Goal: Task Accomplishment & Management: Use online tool/utility

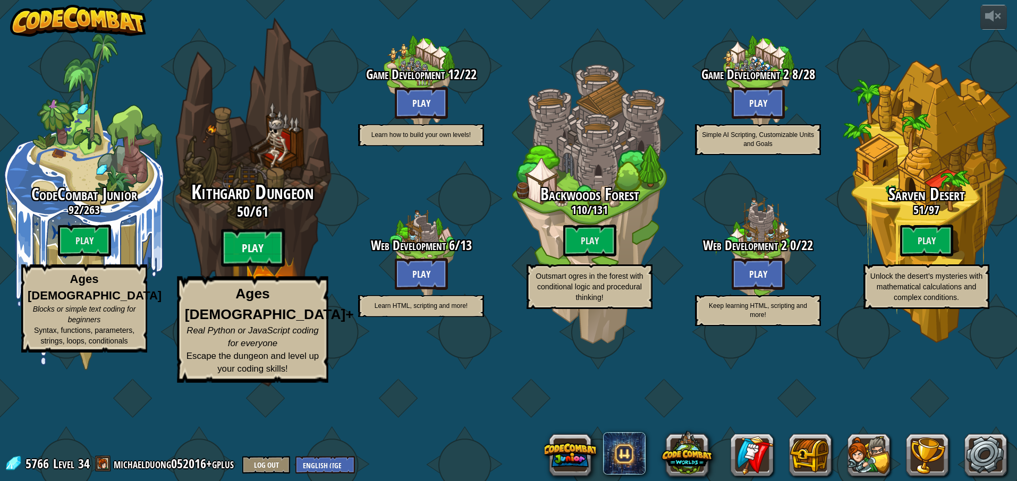
click at [259, 267] on btn "Play" at bounding box center [253, 248] width 64 height 38
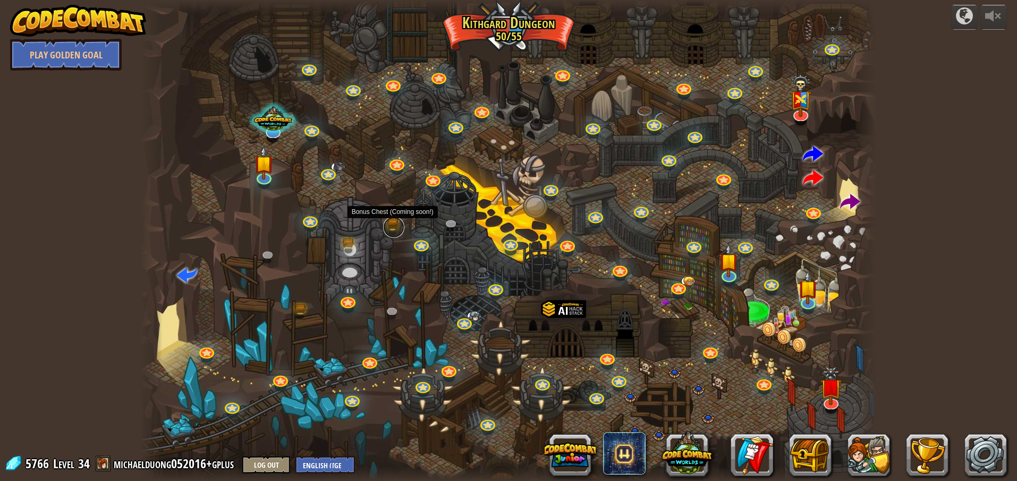
click at [395, 232] on link at bounding box center [393, 227] width 21 height 21
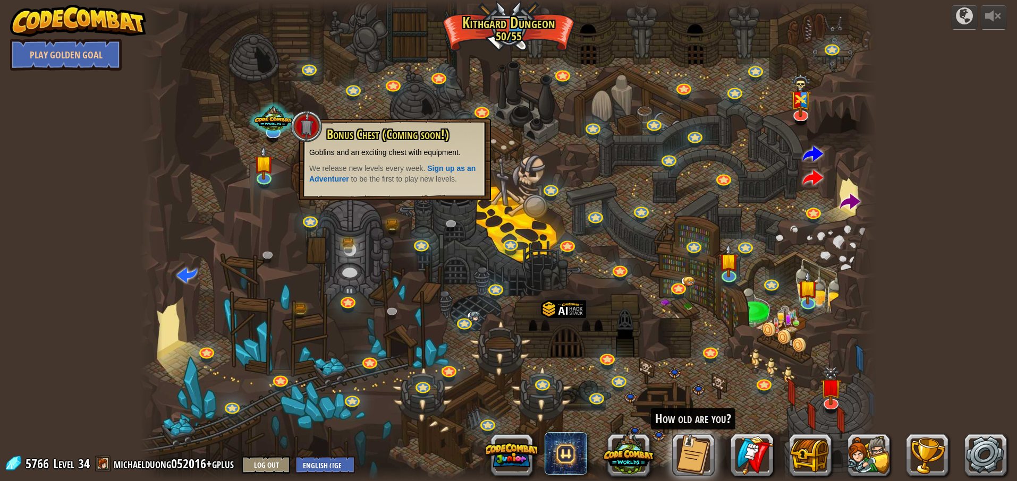
click at [385, 252] on div at bounding box center [508, 240] width 736 height 481
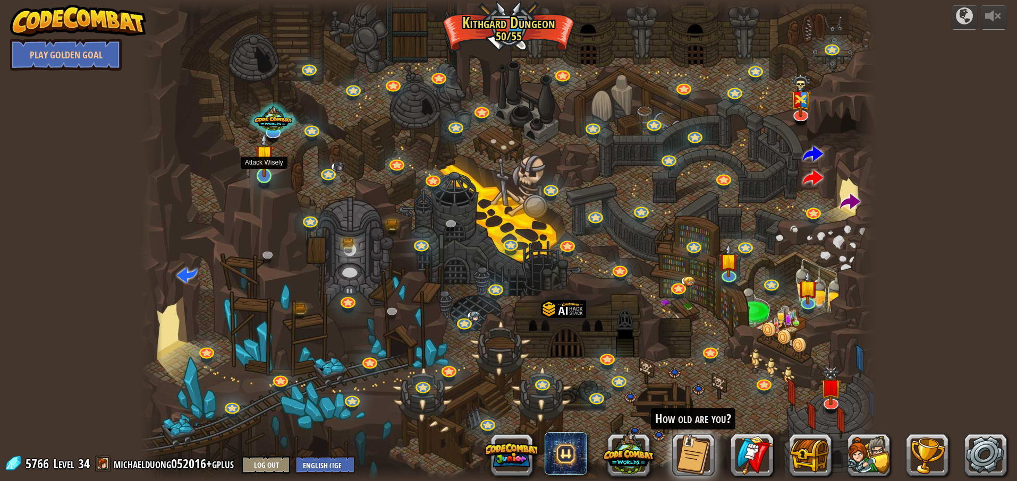
click at [265, 173] on img at bounding box center [264, 154] width 20 height 45
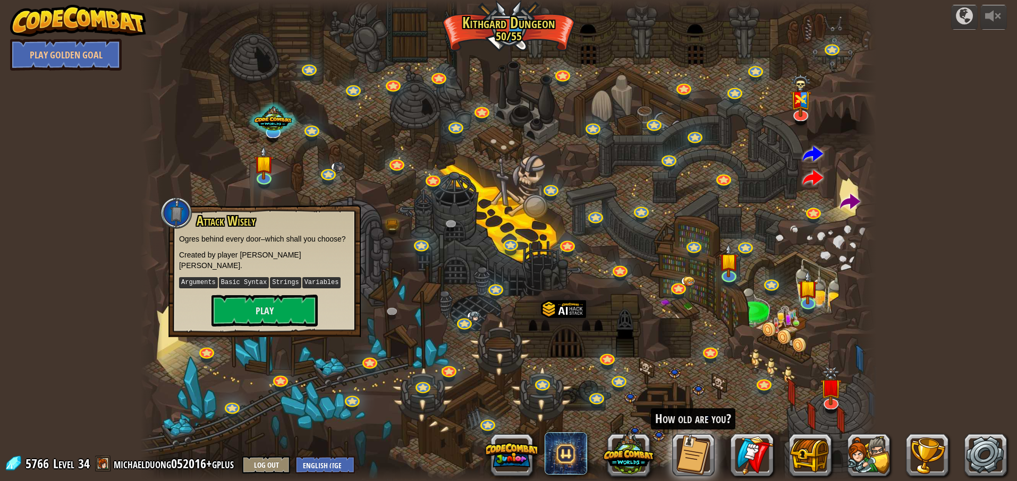
click at [270, 347] on div at bounding box center [508, 240] width 736 height 481
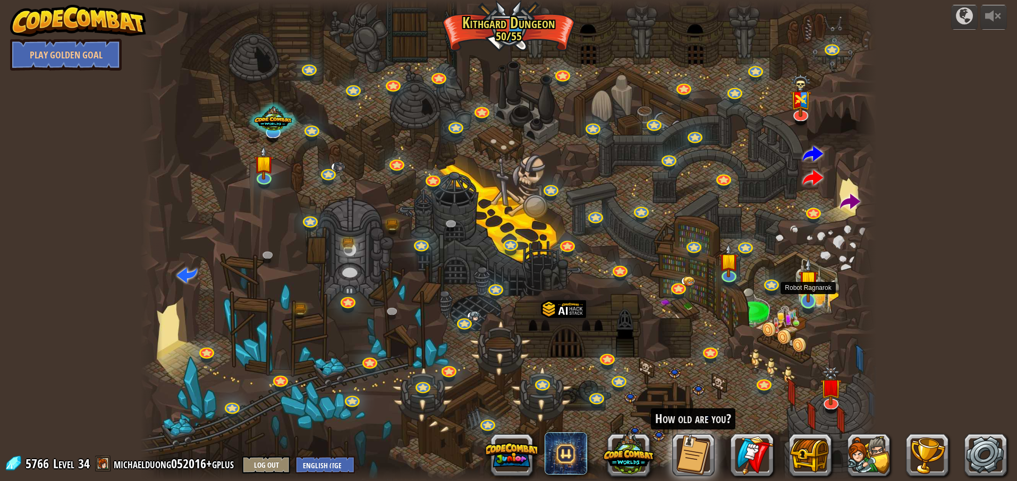
click at [812, 300] on img at bounding box center [809, 280] width 20 height 45
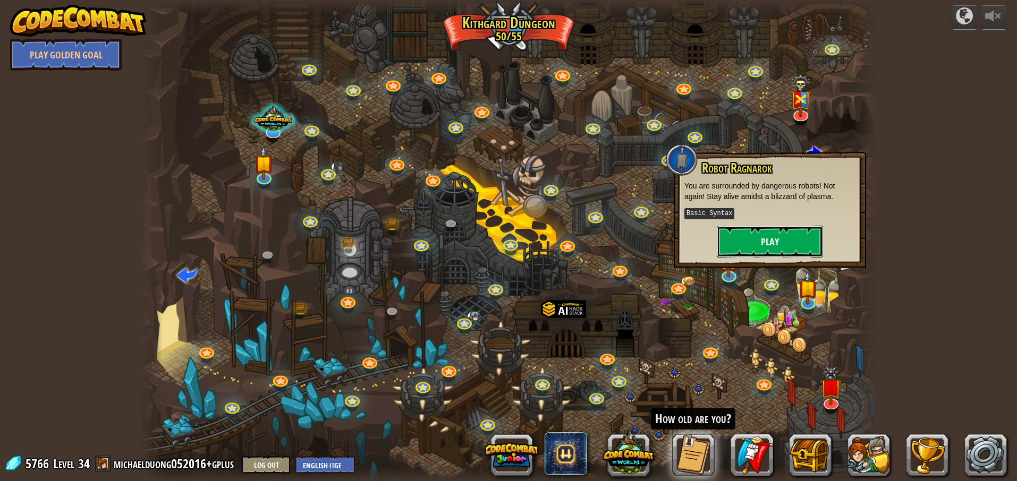
click at [794, 243] on button "Play" at bounding box center [770, 242] width 106 height 32
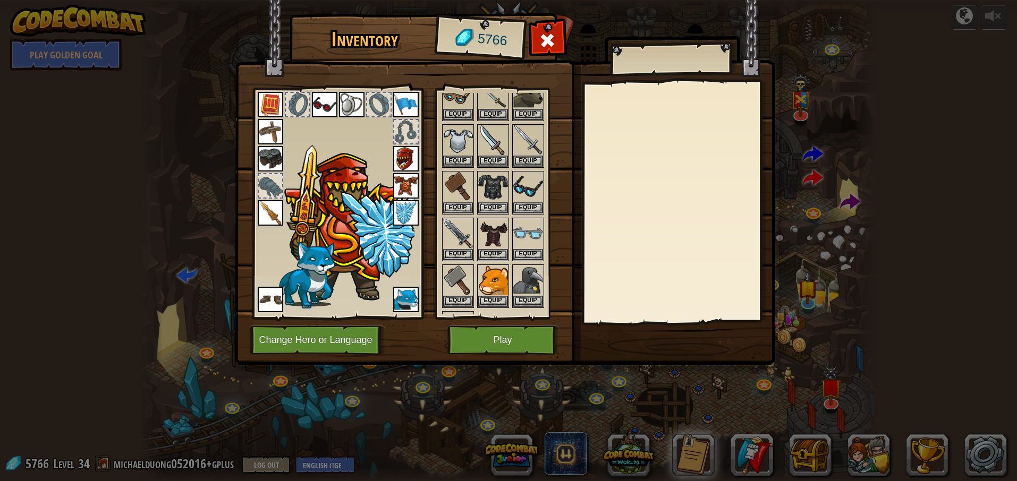
scroll to position [305, 0]
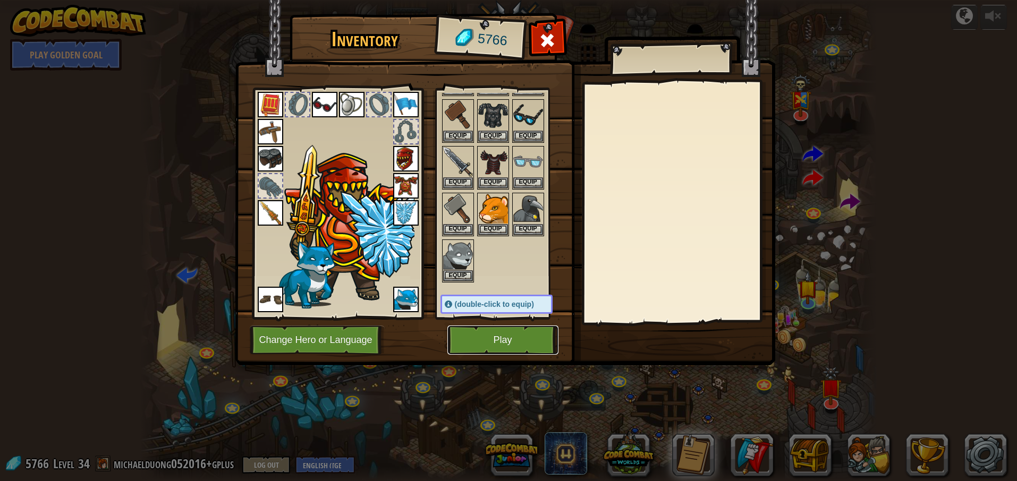
click at [524, 346] on button "Play" at bounding box center [502, 340] width 111 height 29
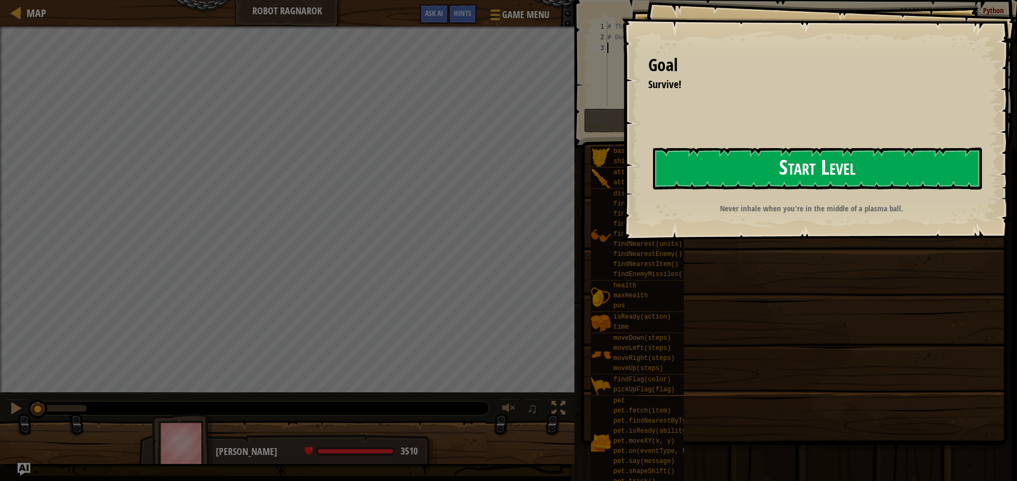
click at [690, 171] on button "Start Level" at bounding box center [817, 169] width 329 height 42
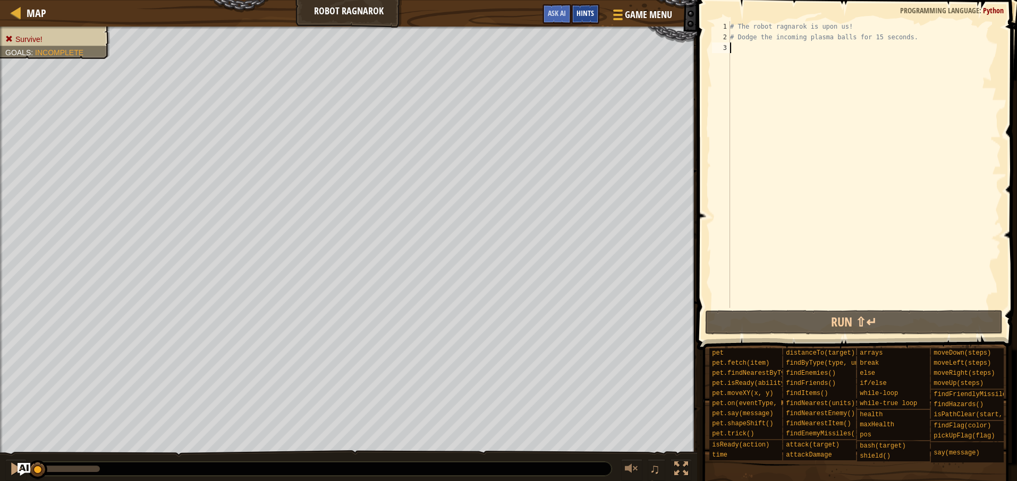
click at [582, 13] on span "Hints" at bounding box center [585, 13] width 18 height 10
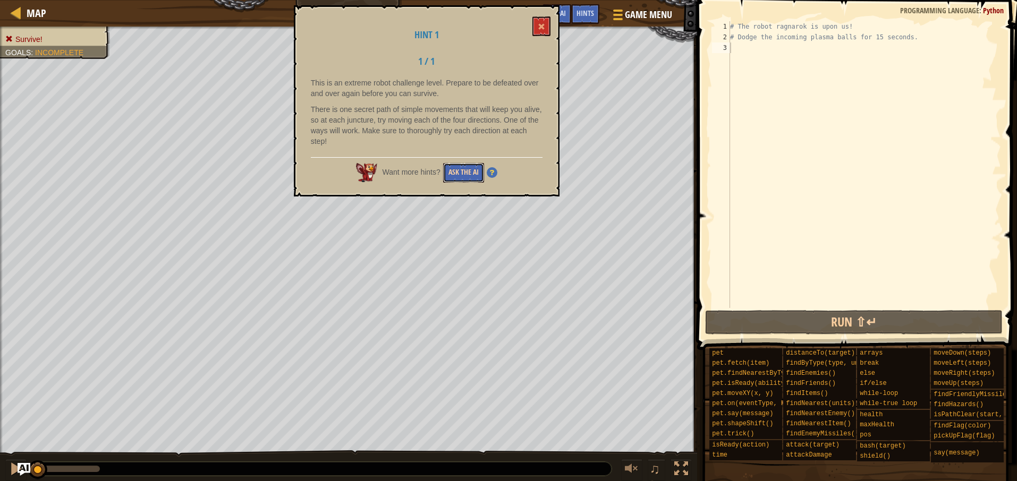
click at [460, 171] on button "Ask the AI" at bounding box center [463, 173] width 41 height 20
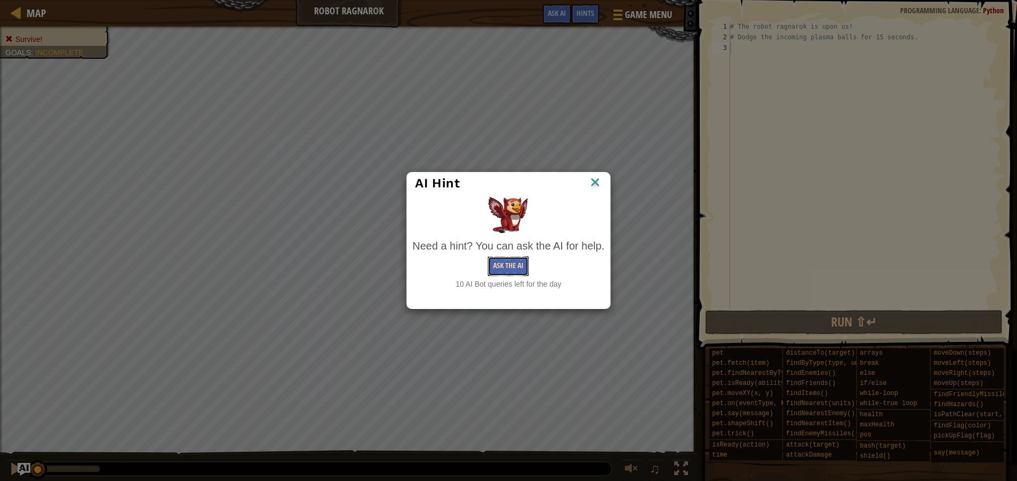
click at [515, 264] on button "Ask the AI" at bounding box center [508, 267] width 41 height 20
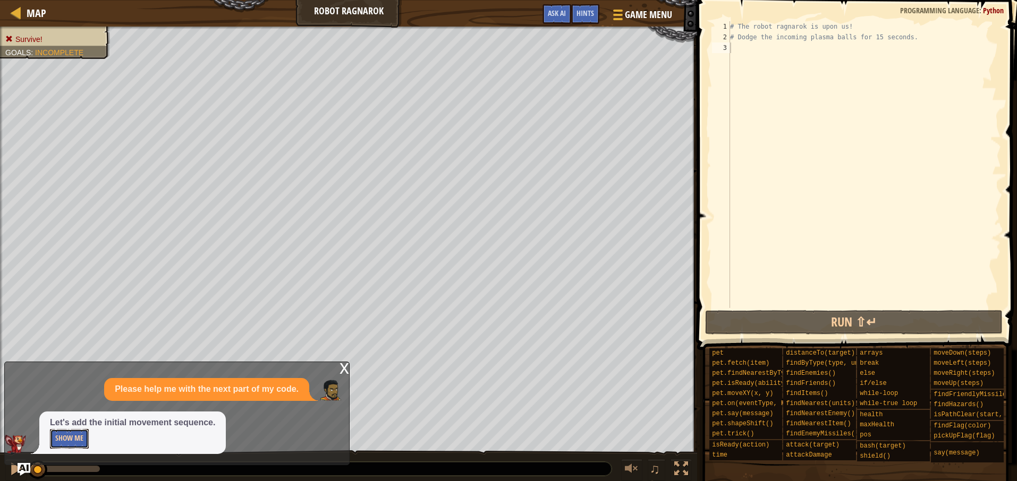
click at [73, 442] on button "Show Me" at bounding box center [69, 439] width 39 height 20
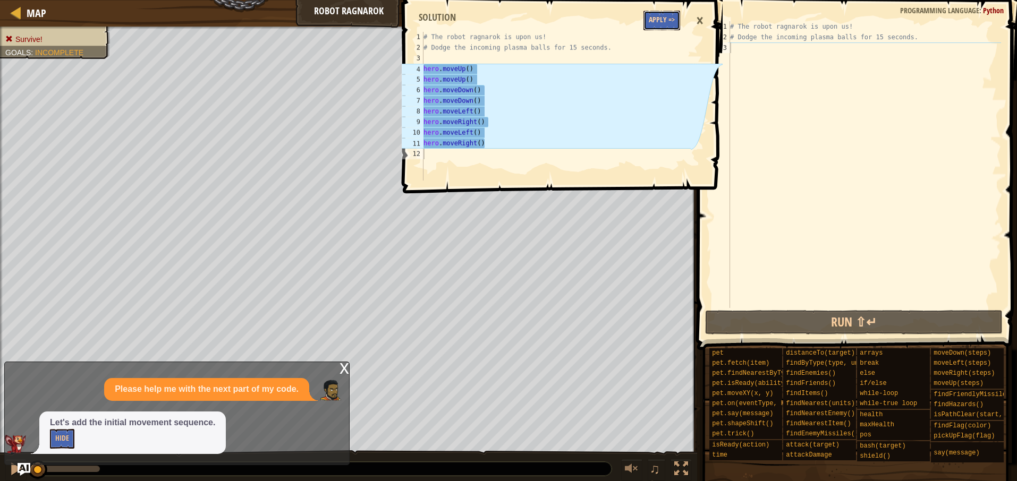
click at [665, 22] on button "Apply =>" at bounding box center [661, 21] width 37 height 20
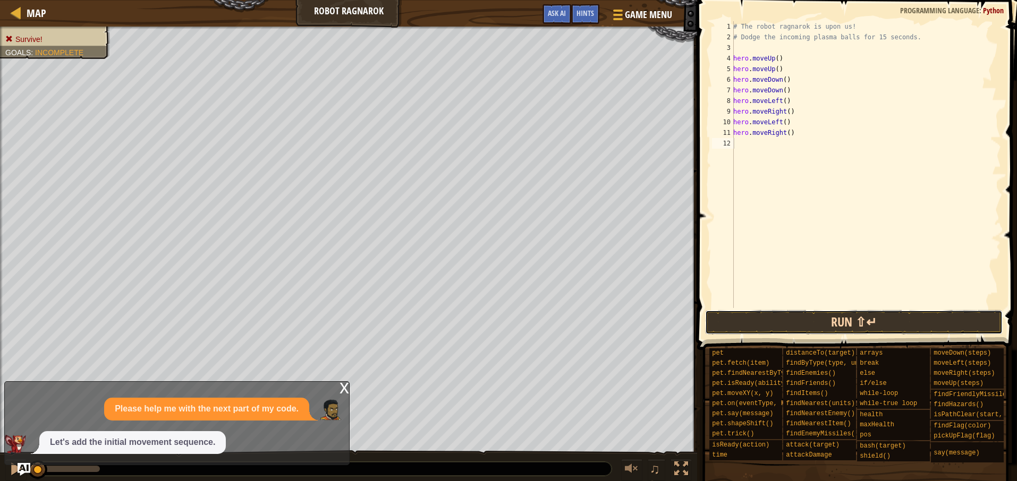
click at [743, 323] on button "Run ⇧↵" at bounding box center [854, 322] width 298 height 24
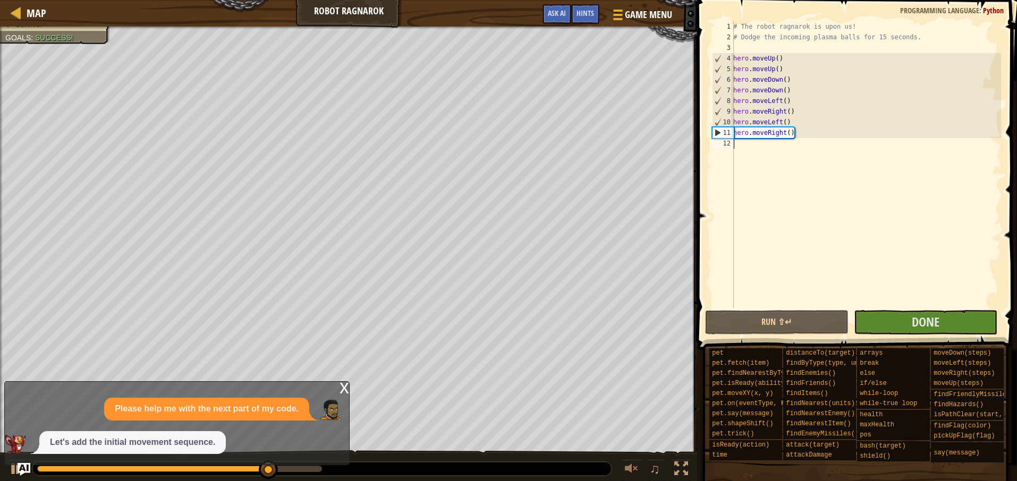
click at [343, 390] on div "x" at bounding box center [344, 387] width 10 height 11
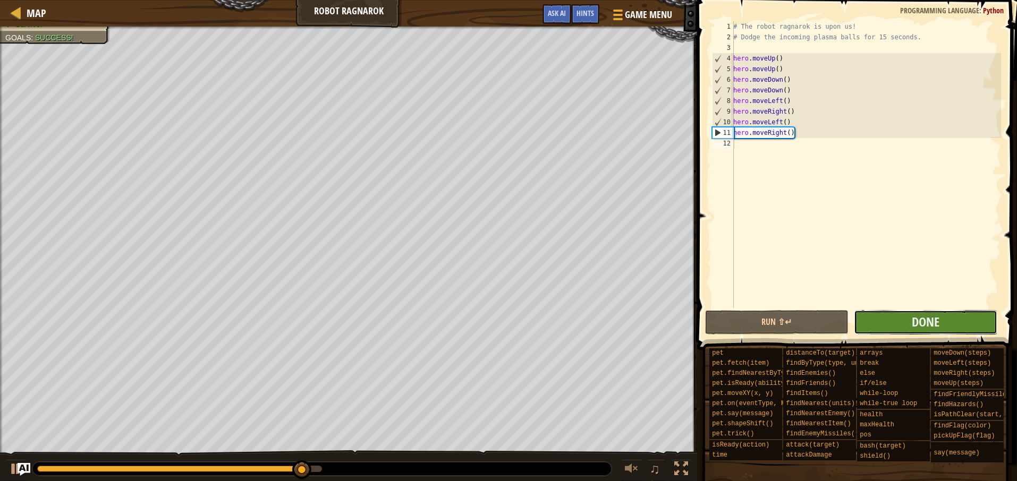
click at [890, 327] on button "Done" at bounding box center [925, 322] width 143 height 24
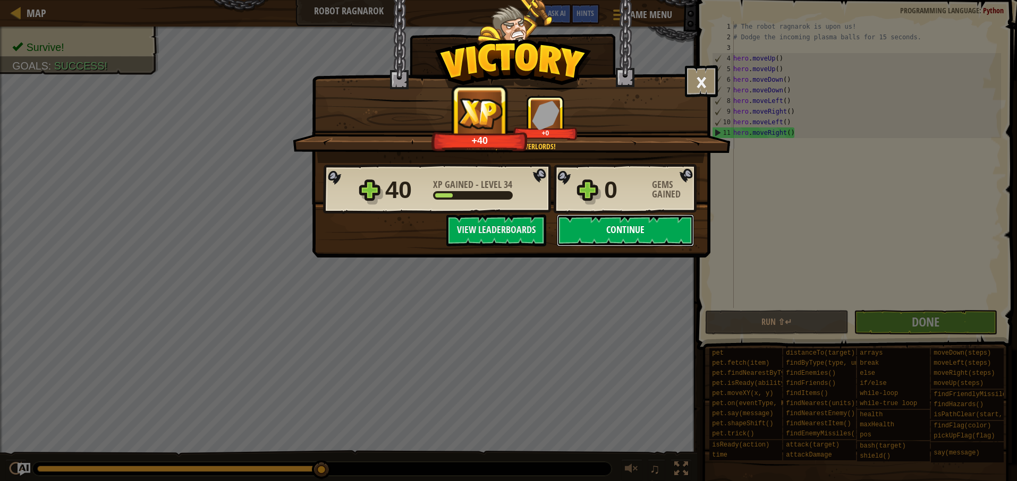
click at [617, 236] on button "Continue" at bounding box center [625, 231] width 137 height 32
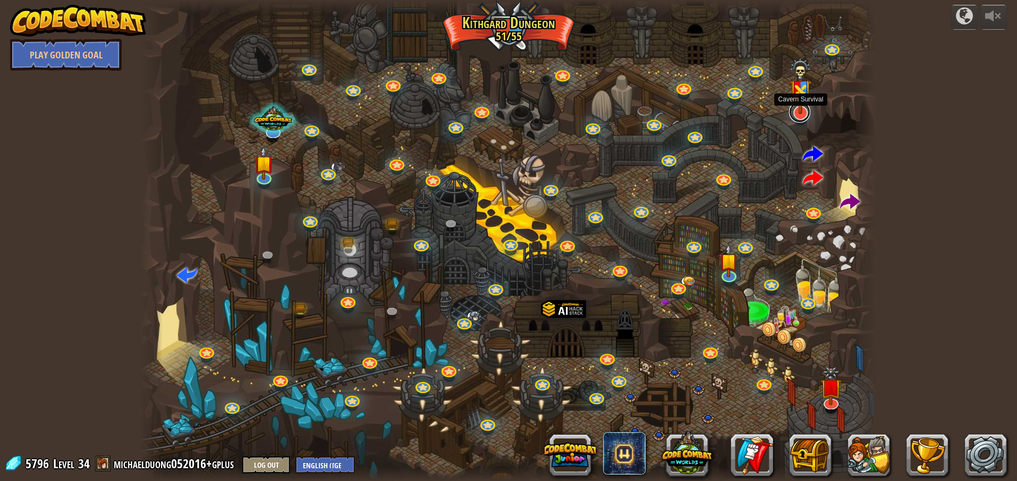
click at [796, 117] on link at bounding box center [799, 111] width 21 height 21
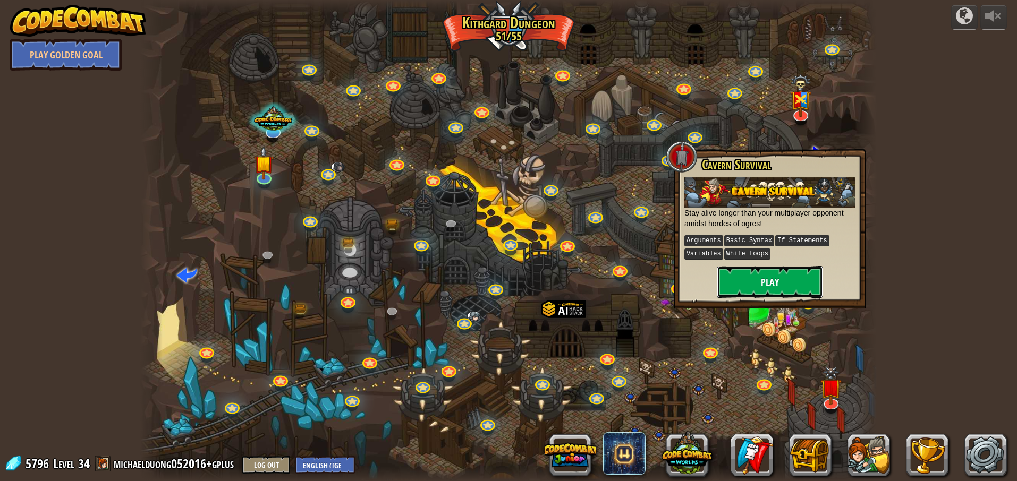
click at [760, 282] on button "Play" at bounding box center [770, 282] width 106 height 32
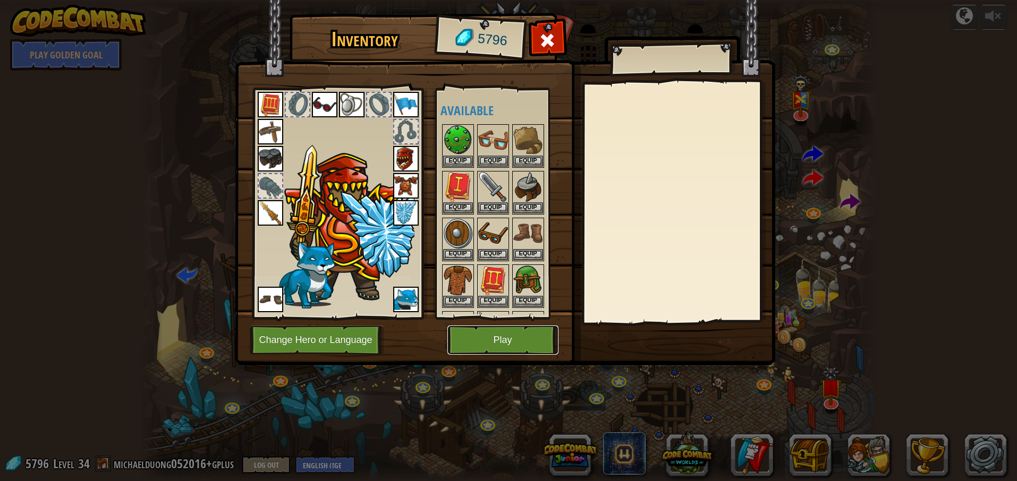
click at [503, 341] on button "Play" at bounding box center [502, 340] width 111 height 29
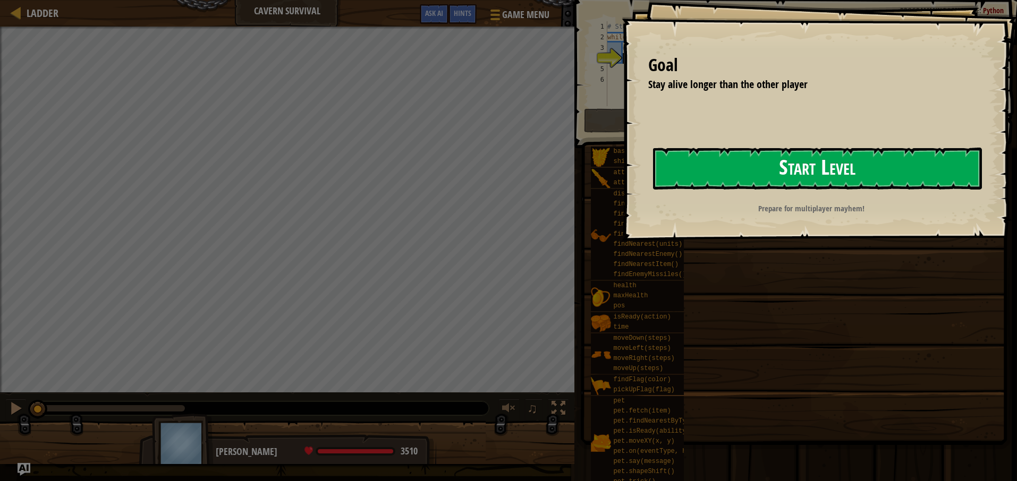
click at [712, 177] on button "Start Level" at bounding box center [817, 169] width 329 height 42
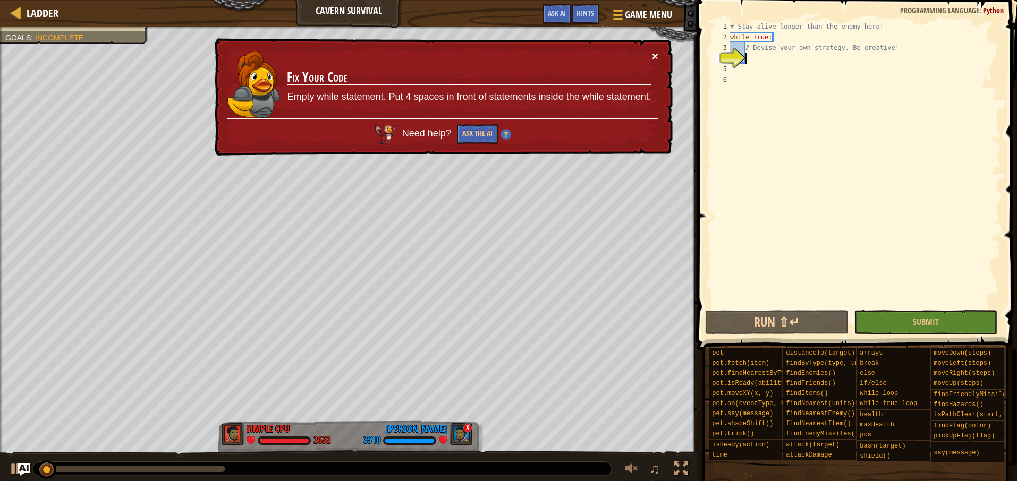
click at [656, 58] on button "×" at bounding box center [655, 57] width 6 height 11
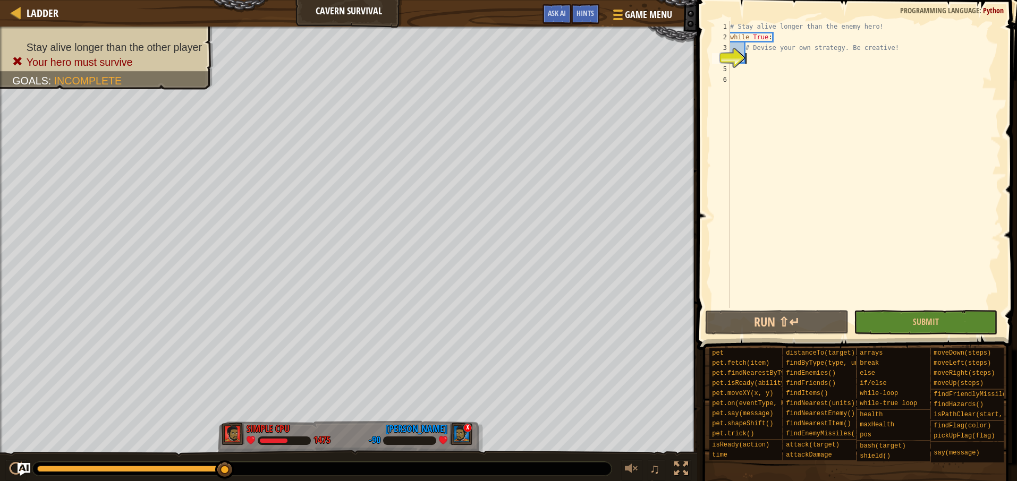
type textarea "e"
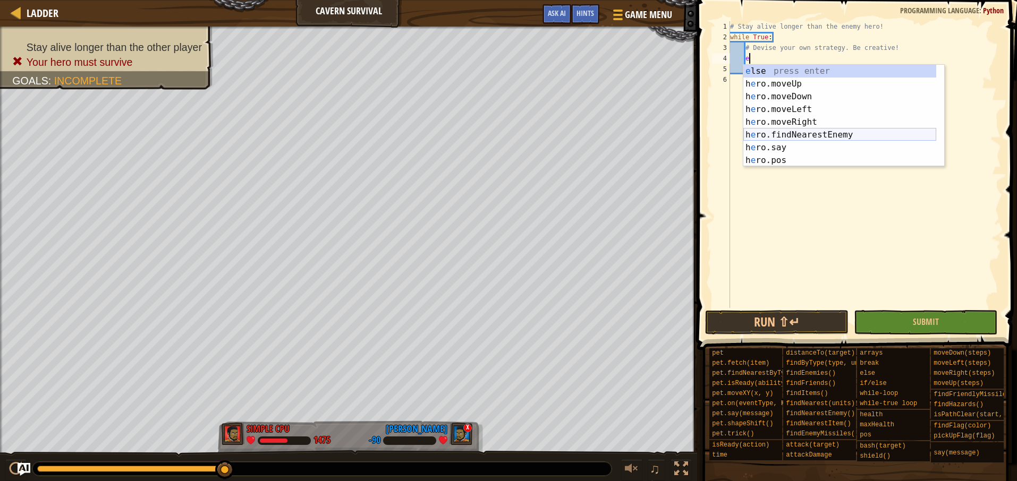
click at [798, 132] on div "e lse press enter h e ro.moveUp press enter h e ro.moveDown press enter h e ro.…" at bounding box center [839, 129] width 193 height 128
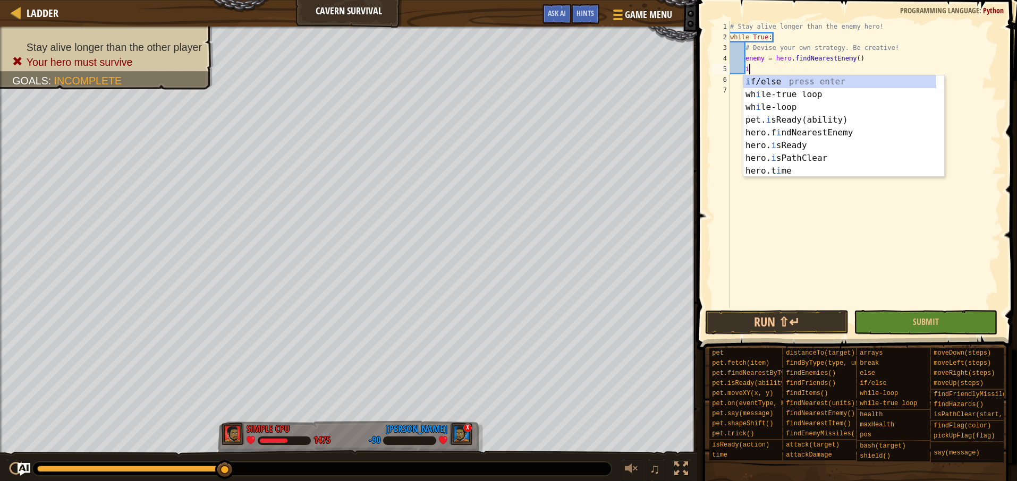
scroll to position [5, 1]
click at [771, 84] on div "i f/else press enter wh i le-true loop press enter wh i le-loop press enter pet…" at bounding box center [839, 139] width 193 height 128
type textarea "if enemy:"
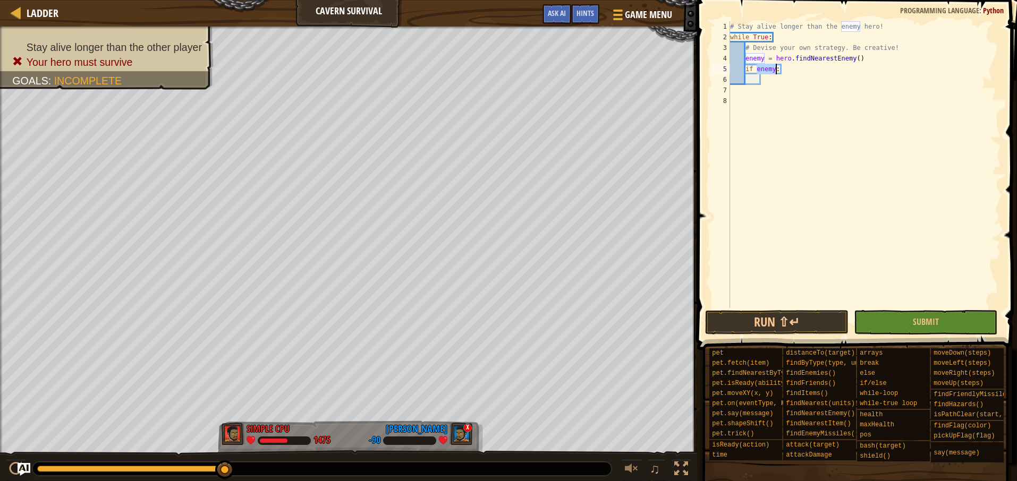
click at [771, 81] on div "# Stay alive longer than the enemy hero! while True : # Devise your own strateg…" at bounding box center [864, 175] width 273 height 308
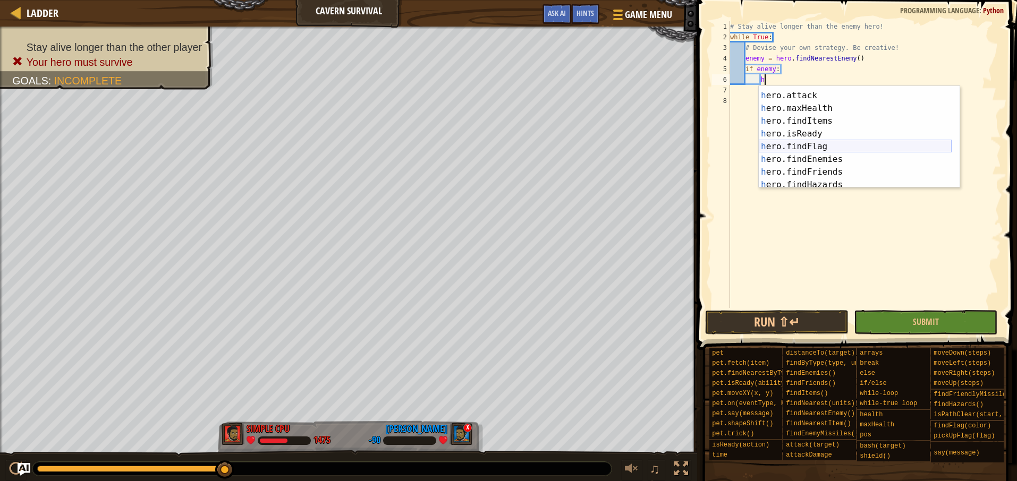
scroll to position [137, 0]
click at [808, 93] on div "h ero.bash press enter h ero.attack press enter h ero.maxHealth press enter h e…" at bounding box center [855, 141] width 193 height 128
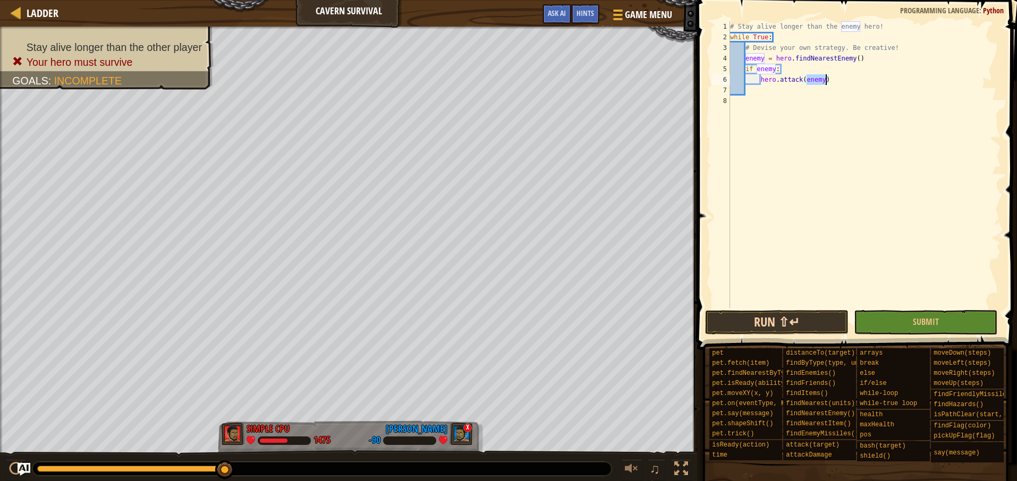
type textarea "hero.attack(enemy)"
click at [741, 325] on button "Run ⇧↵" at bounding box center [776, 322] width 143 height 24
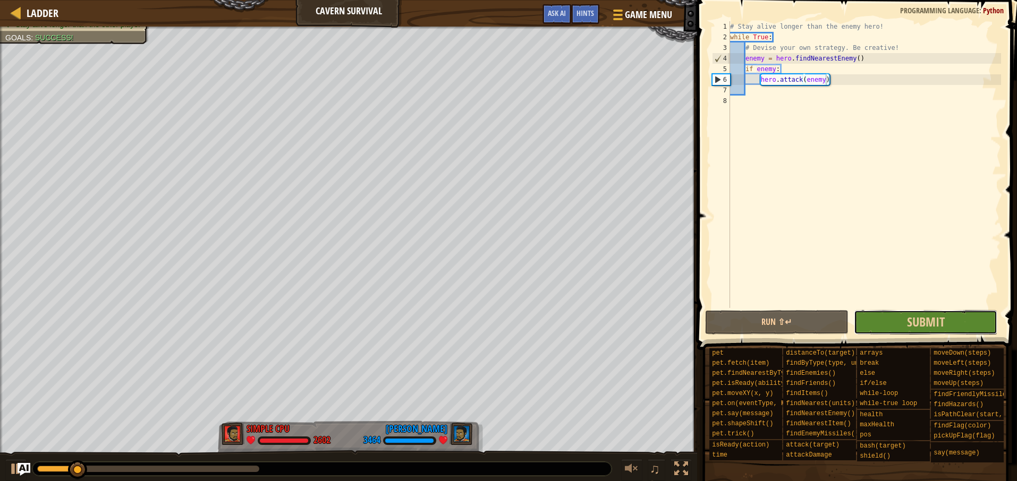
click at [975, 318] on button "Submit" at bounding box center [925, 322] width 143 height 24
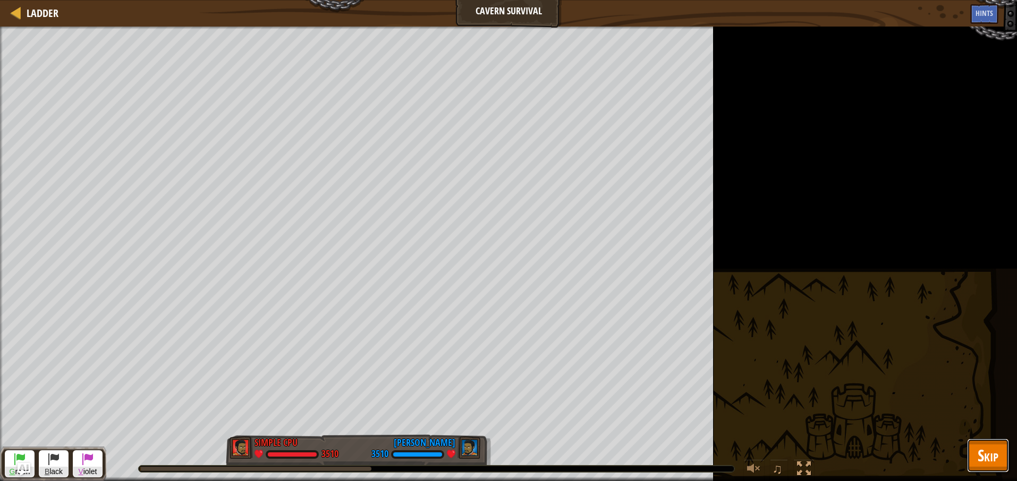
click at [986, 454] on span "Skip" at bounding box center [988, 456] width 21 height 22
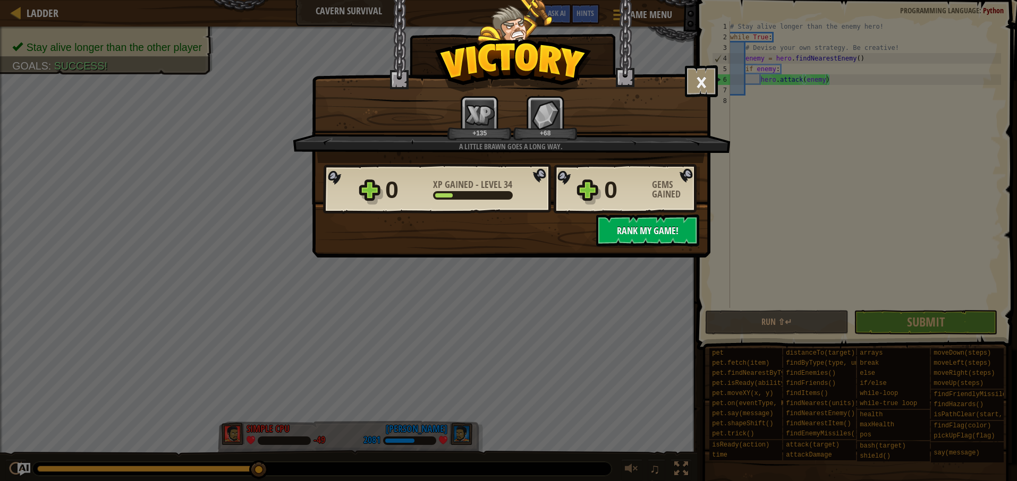
click at [644, 236] on span "Rank My Game!" at bounding box center [648, 230] width 62 height 13
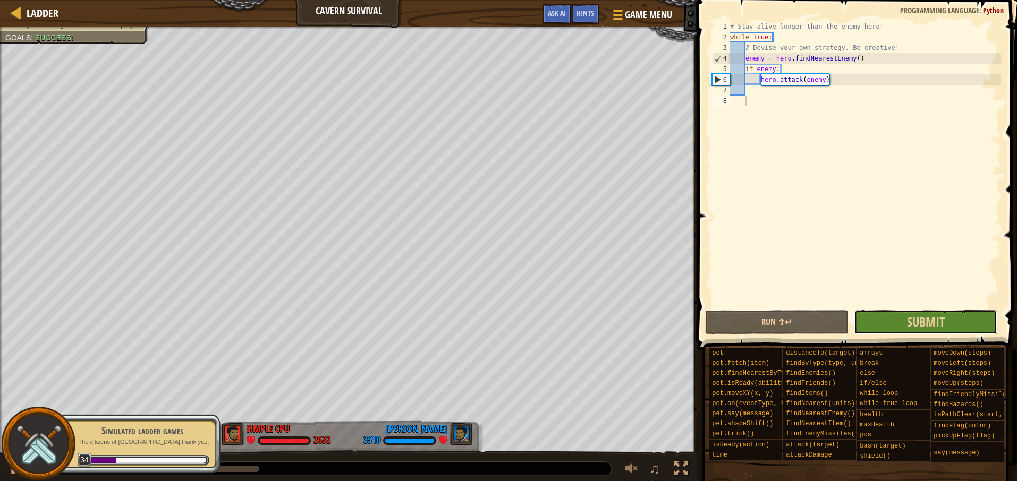
click at [883, 318] on button "Submit" at bounding box center [925, 322] width 143 height 24
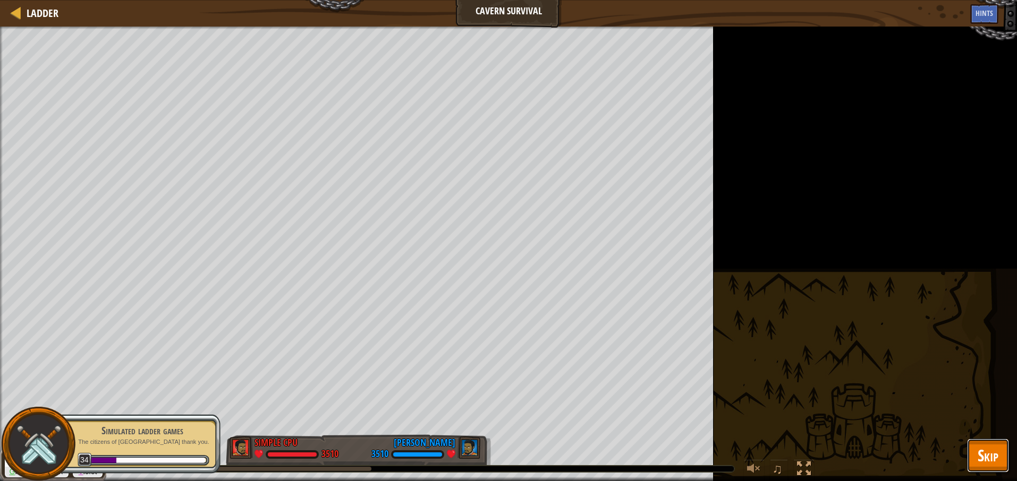
click at [976, 452] on button "Skip" at bounding box center [988, 456] width 42 height 34
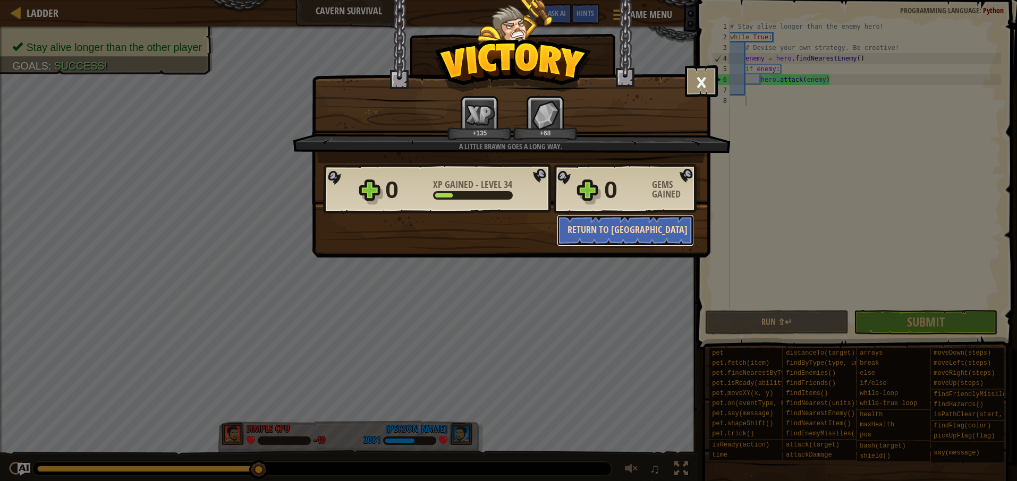
click at [635, 233] on button "Return to [GEOGRAPHIC_DATA]" at bounding box center [625, 231] width 137 height 32
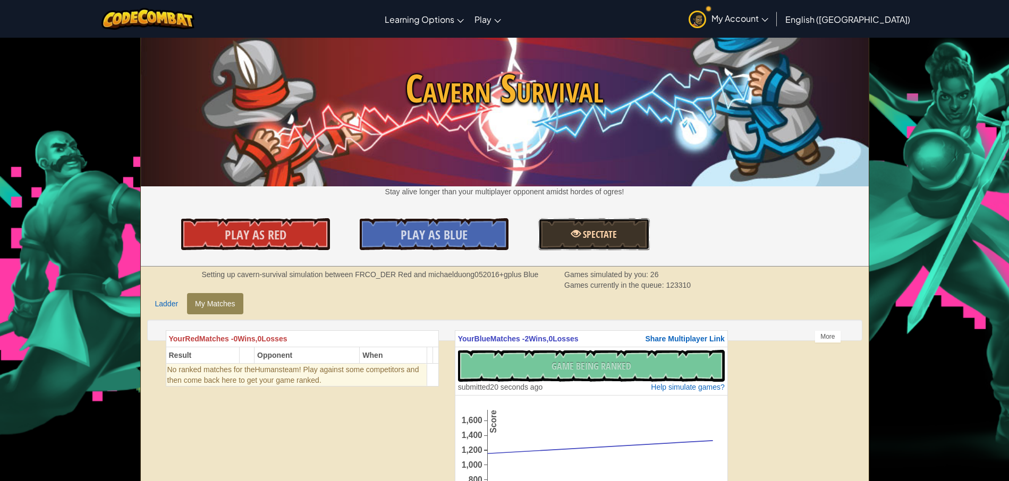
click at [583, 235] on span "Spectate" at bounding box center [599, 234] width 36 height 13
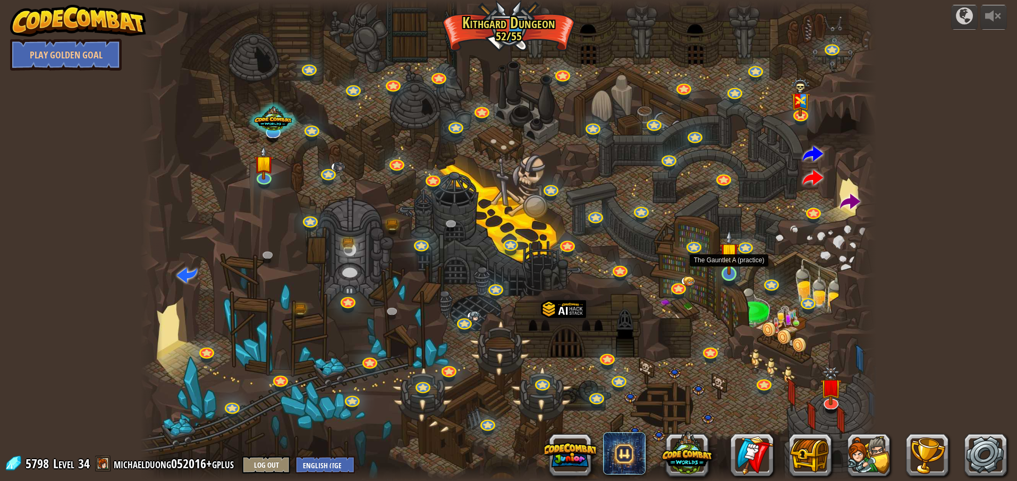
click at [725, 271] on img at bounding box center [729, 252] width 20 height 45
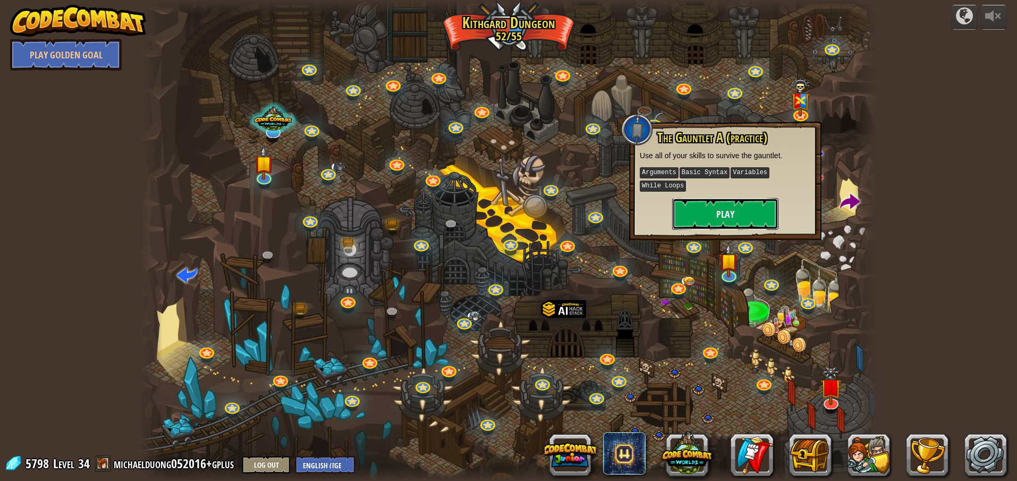
click at [728, 220] on button "Play" at bounding box center [725, 214] width 106 height 32
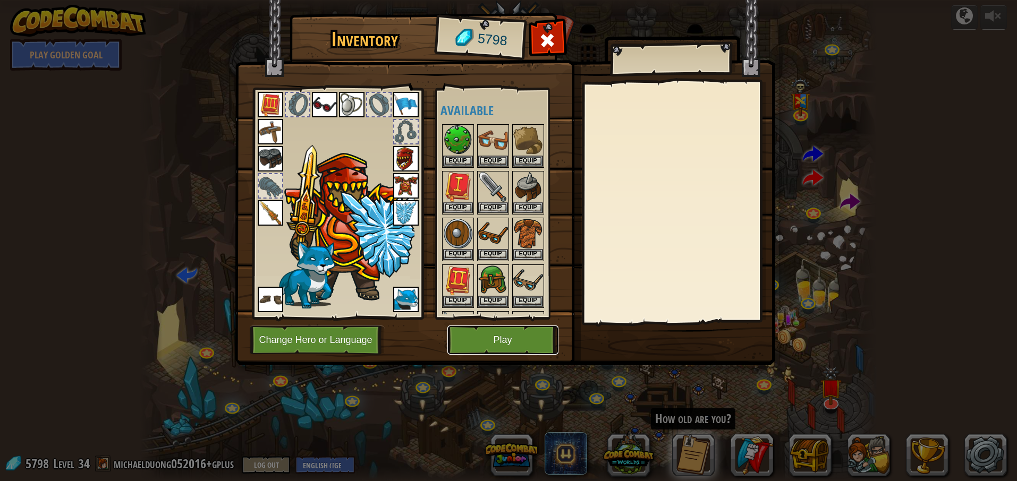
click at [537, 341] on button "Play" at bounding box center [502, 340] width 111 height 29
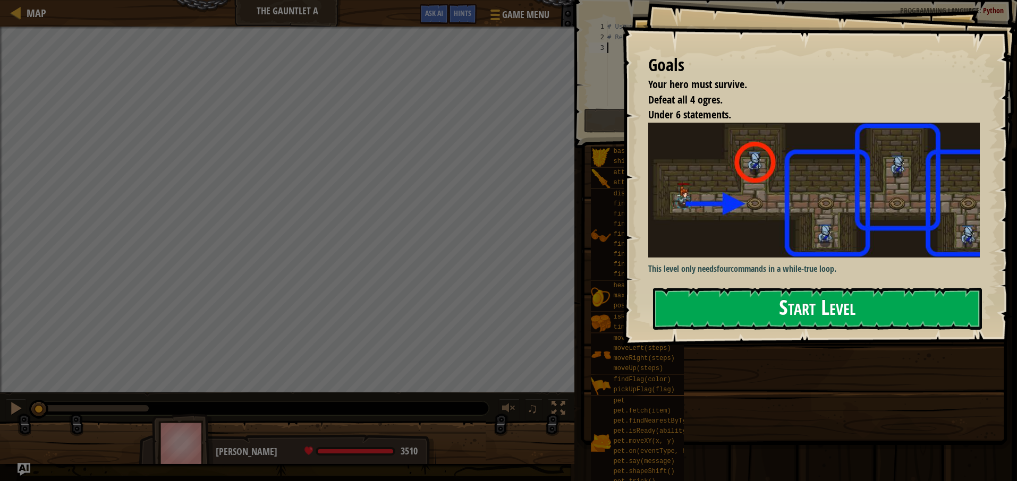
click at [853, 325] on button "Start Level" at bounding box center [817, 309] width 329 height 42
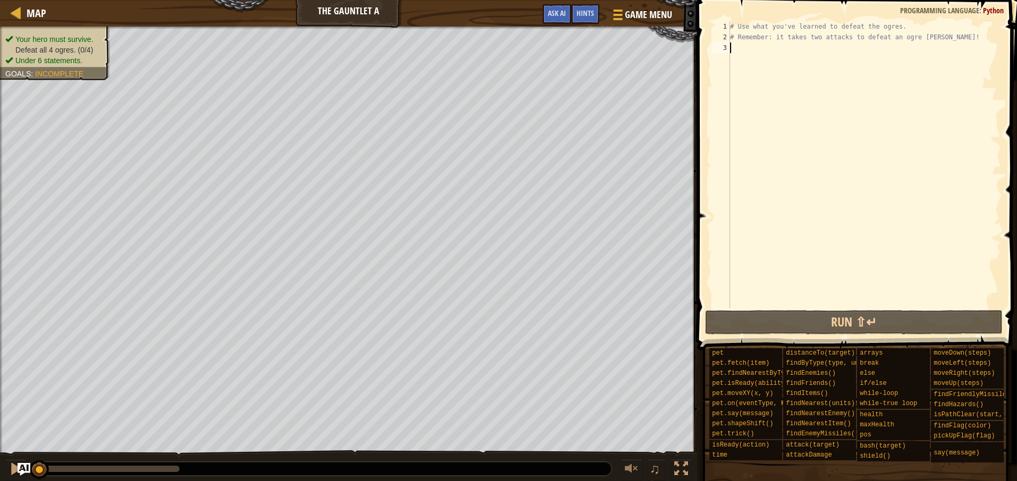
type textarea "h"
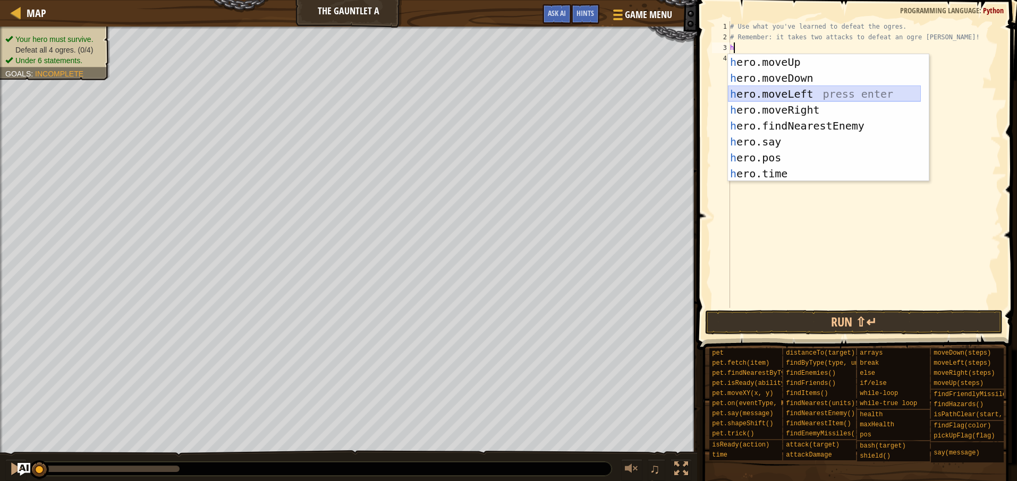
click at [787, 95] on div "h ero.moveUp press enter h ero.moveDown press enter h ero.moveLeft press enter …" at bounding box center [824, 133] width 193 height 159
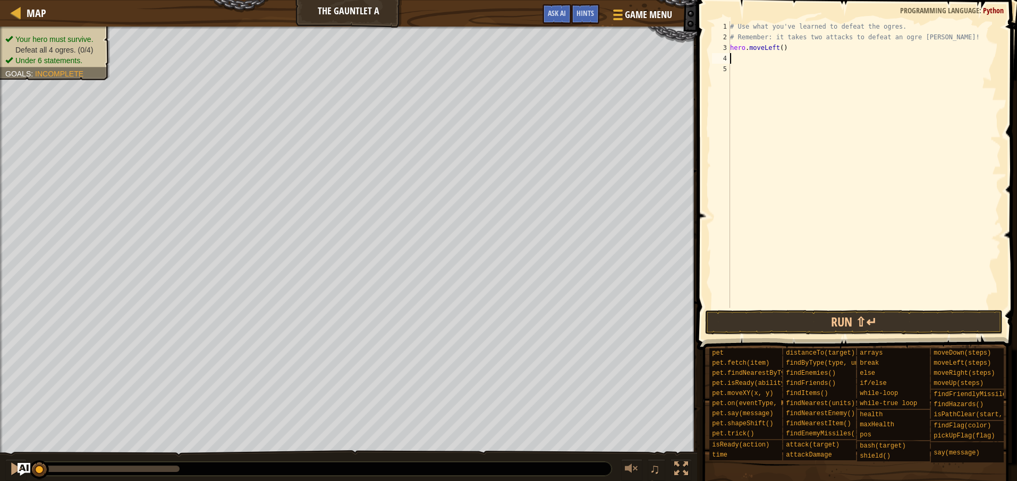
type textarea "h"
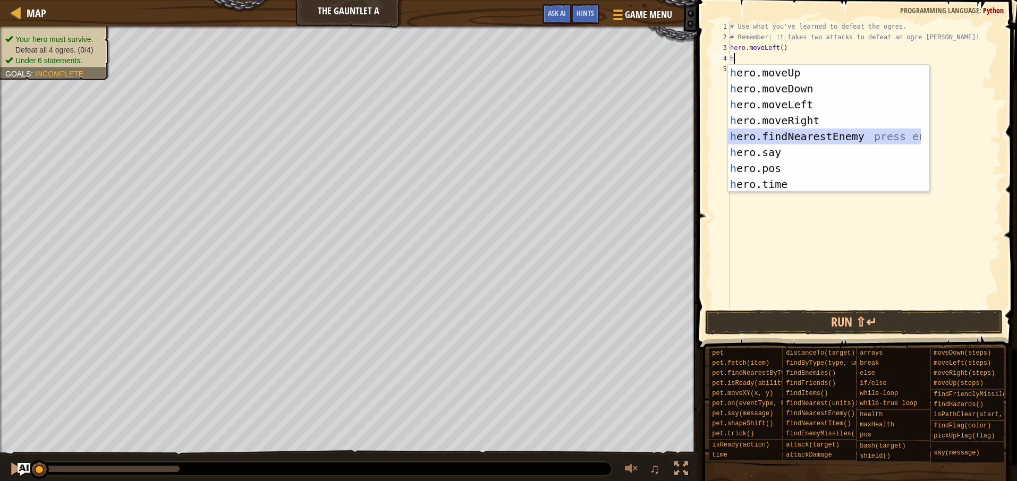
click at [810, 136] on div "h ero.moveUp press enter h ero.moveDown press enter h ero.moveLeft press enter …" at bounding box center [824, 144] width 193 height 159
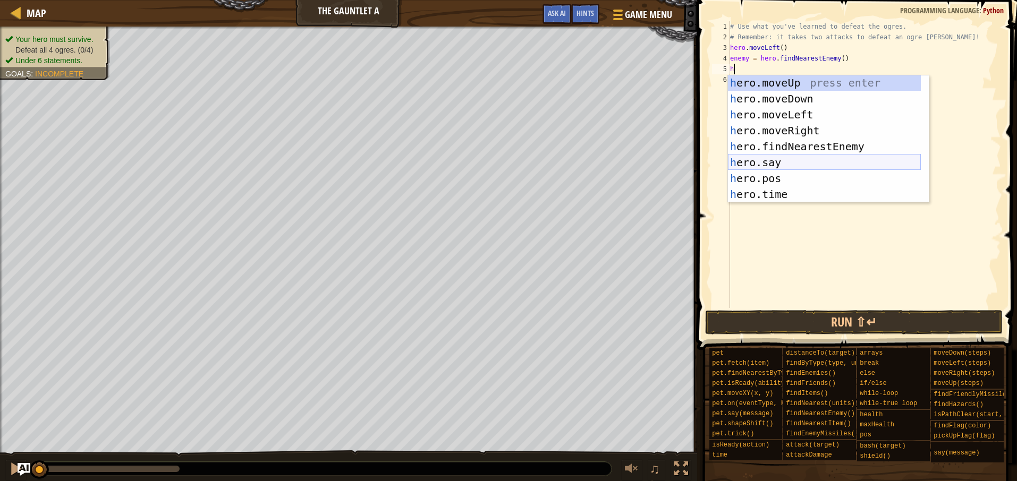
scroll to position [120, 0]
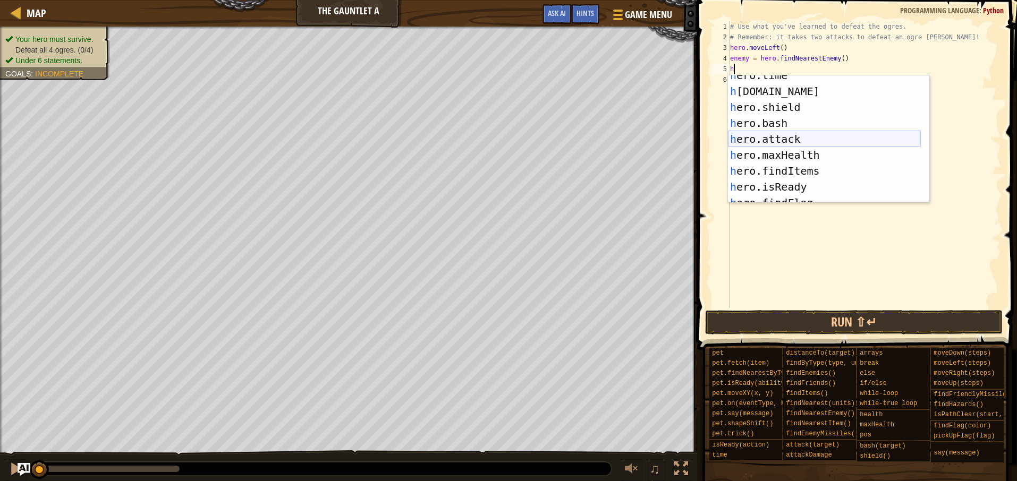
click at [784, 138] on div "h ero.time press enter h [DOMAIN_NAME] press enter h ero.shield press enter h e…" at bounding box center [824, 146] width 193 height 159
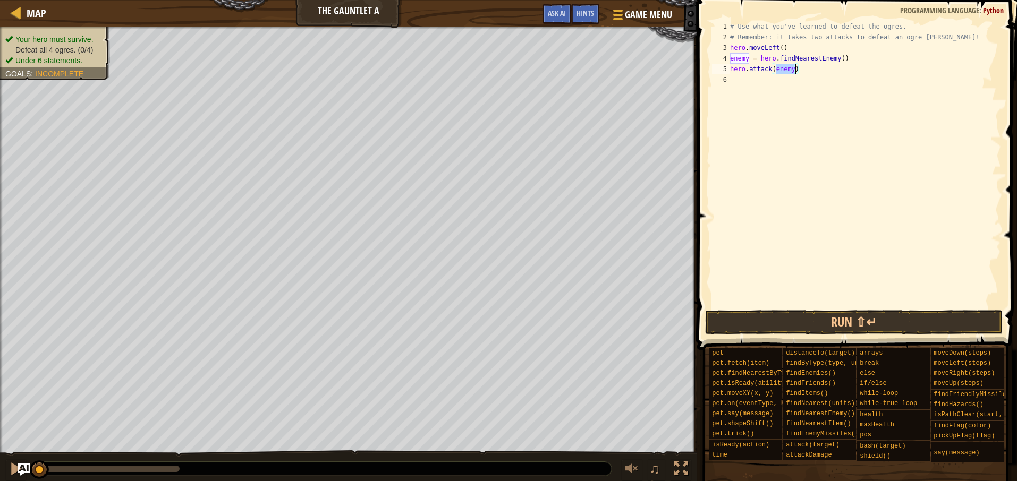
click at [863, 56] on div "# Use what you've learned to defeat the ogres. # Remember: it takes two attacks…" at bounding box center [864, 175] width 273 height 308
type textarea "enemy = hero.findNearestEnemy()"
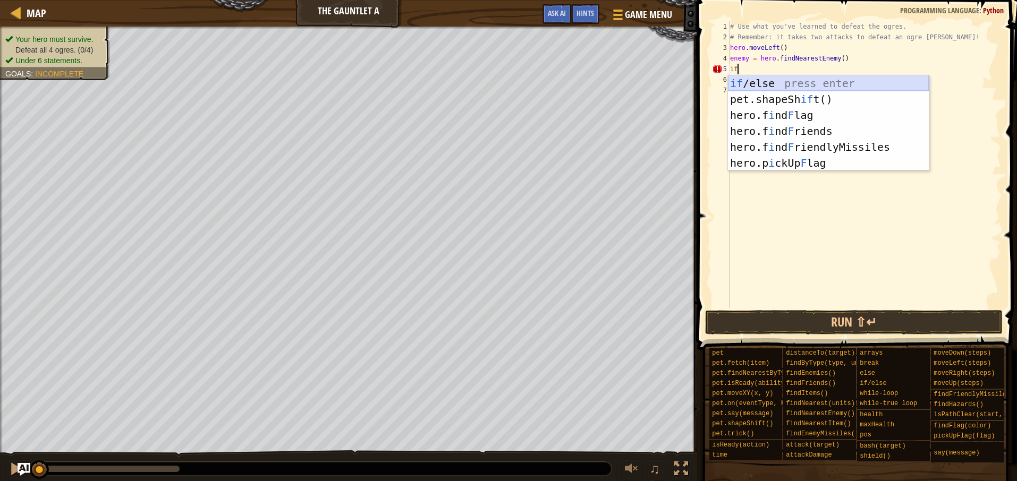
click at [797, 80] on div "if /else press enter pet.shapeSh if t() press enter hero.f i nd F lag press ent…" at bounding box center [828, 139] width 201 height 128
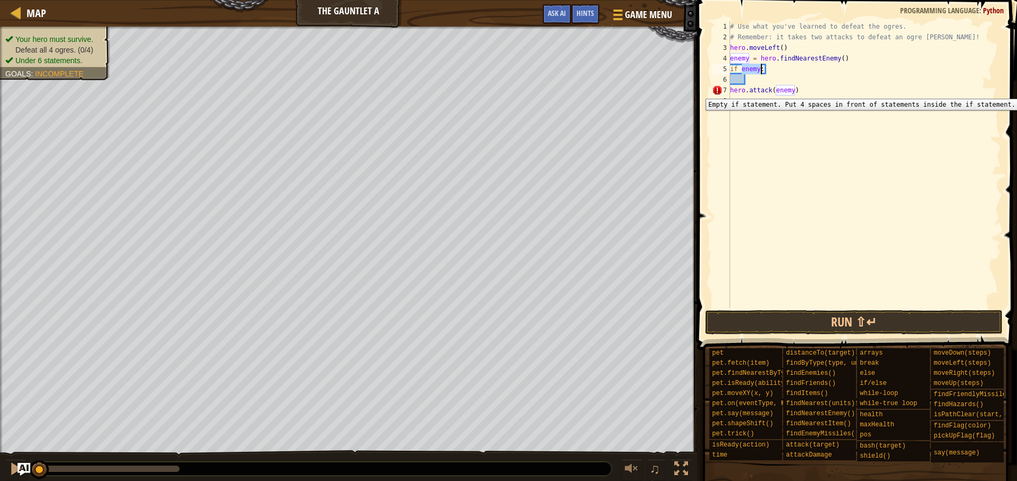
click at [729, 91] on div "7" at bounding box center [721, 90] width 18 height 11
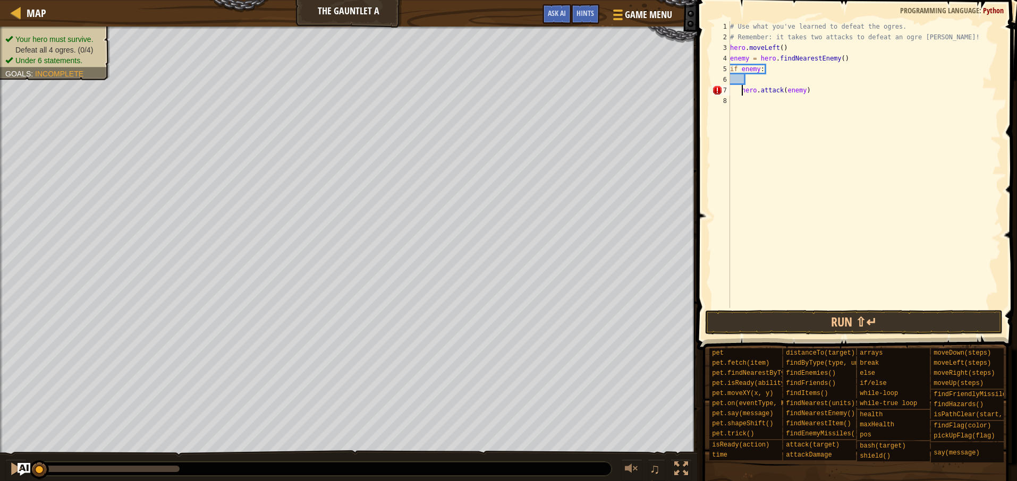
type textarea "hero.attack(enemy)"
click at [816, 91] on div "# Use what you've learned to defeat the ogres. # Remember: it takes two attacks…" at bounding box center [864, 175] width 273 height 308
type textarea "e"
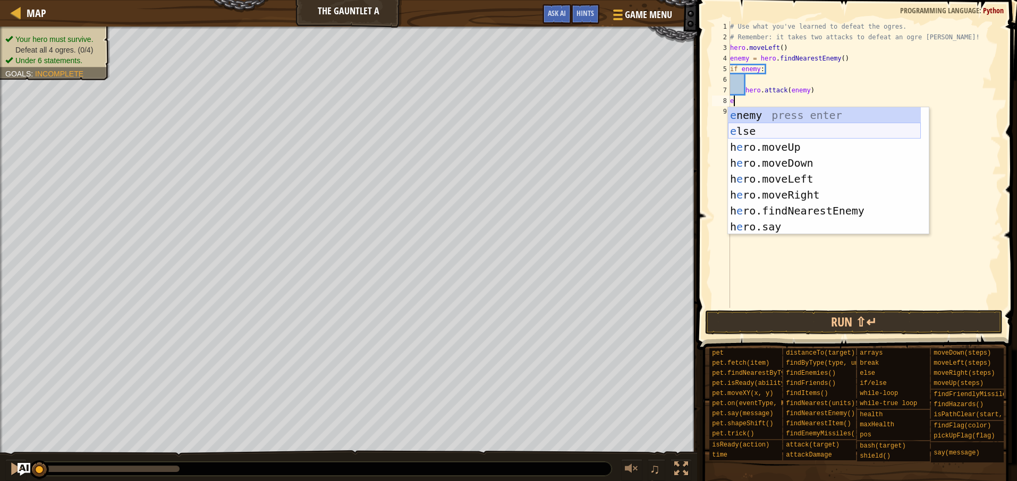
click at [762, 136] on div "e nemy press enter e lse press enter h e ro.moveUp press enter h e ro.moveDown …" at bounding box center [824, 186] width 193 height 159
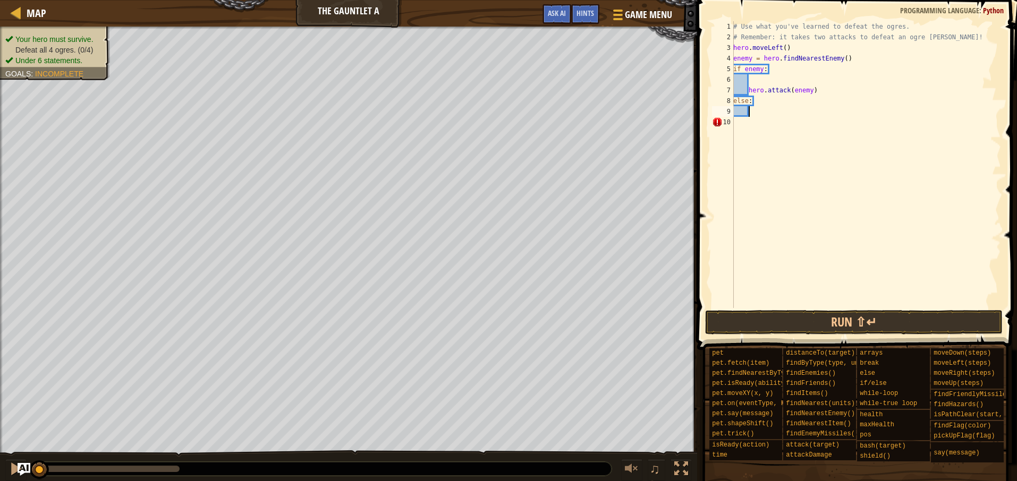
type textarea "h"
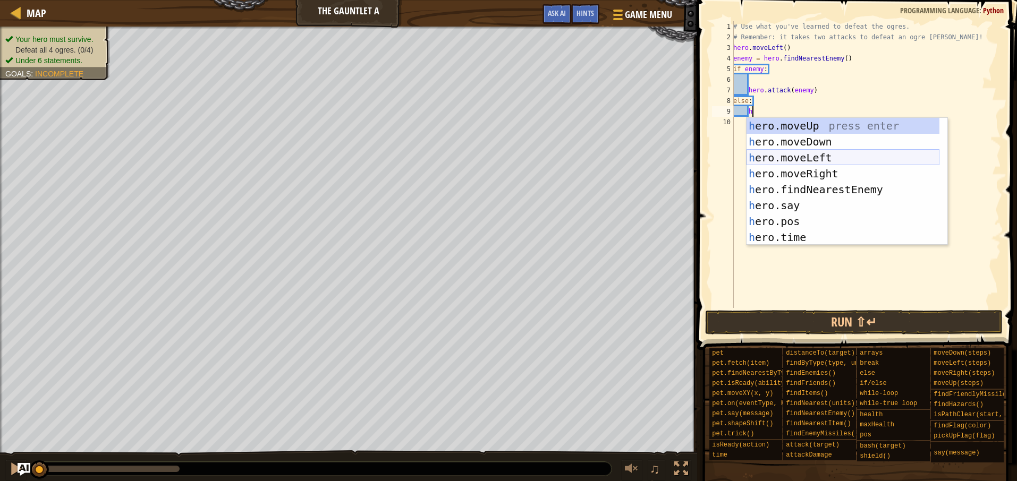
click at [794, 156] on div "h ero.moveUp press enter h ero.moveDown press enter h ero.moveLeft press enter …" at bounding box center [842, 197] width 193 height 159
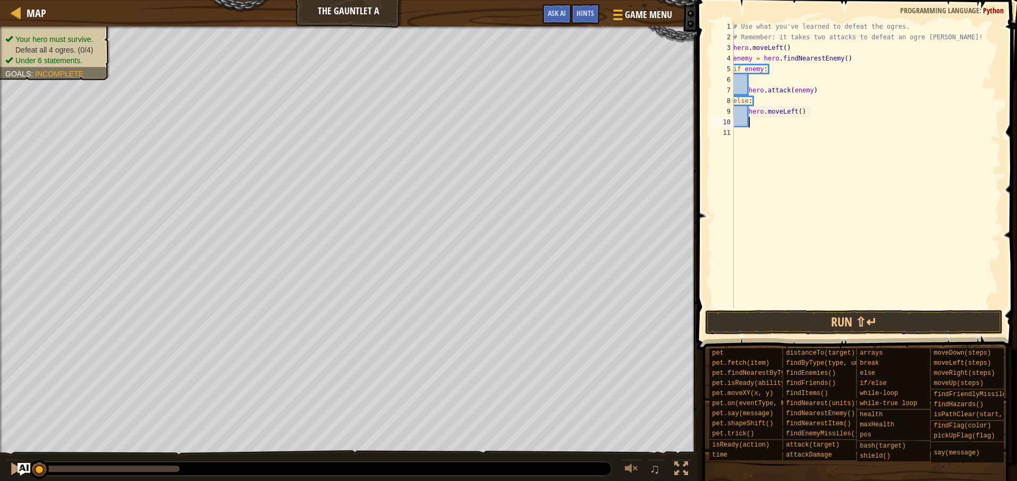
scroll to position [5, 1]
click at [747, 322] on button "Run ⇧↵" at bounding box center [854, 322] width 298 height 24
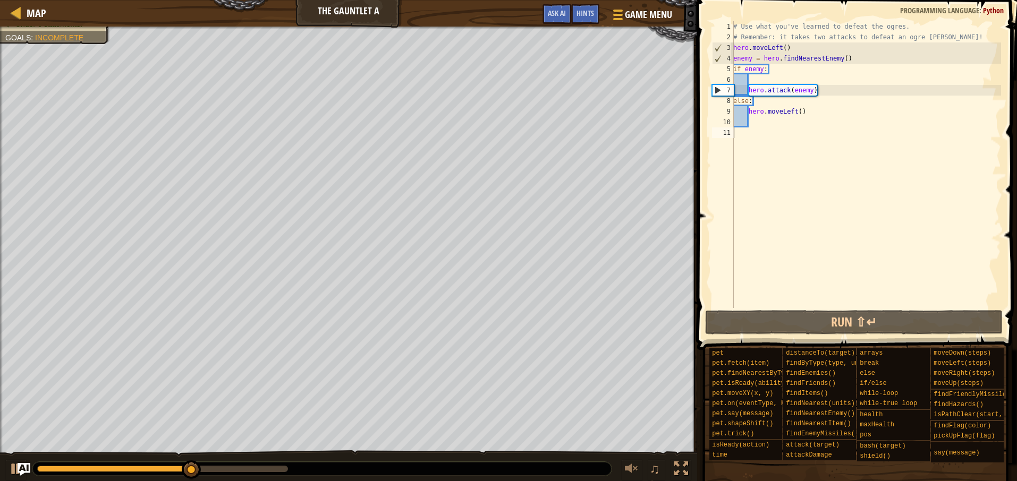
click at [746, 134] on div "# Use what you've learned to defeat the ogres. # Remember: it takes two attacks…" at bounding box center [866, 175] width 270 height 308
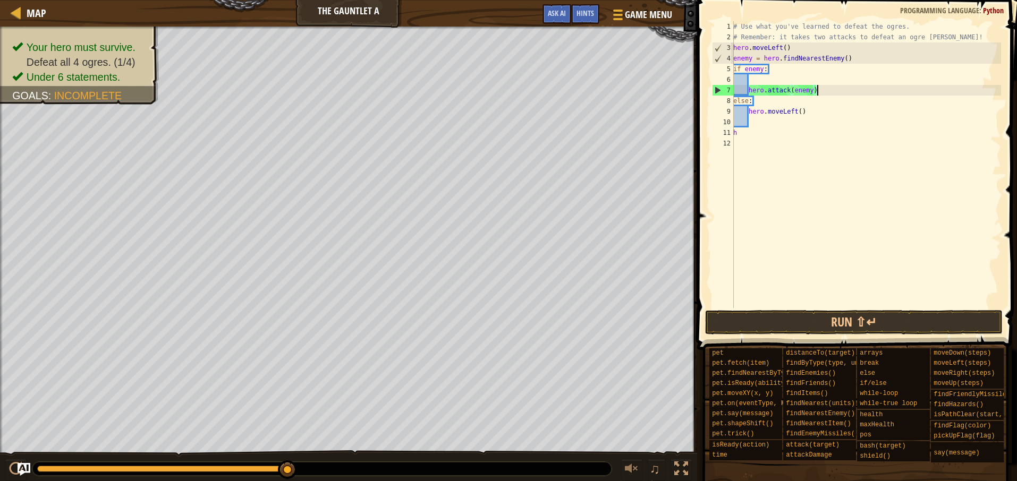
click at [865, 95] on div "# Use what you've learned to defeat the ogres. # Remember: it takes two attacks…" at bounding box center [866, 175] width 270 height 308
click at [971, 38] on div "# Use what you've learned to defeat the ogres. # Remember: it takes two attacks…" at bounding box center [866, 175] width 270 height 308
type textarea "# Remember: it takes two attacks to defeat an ogre [PERSON_NAME]!"
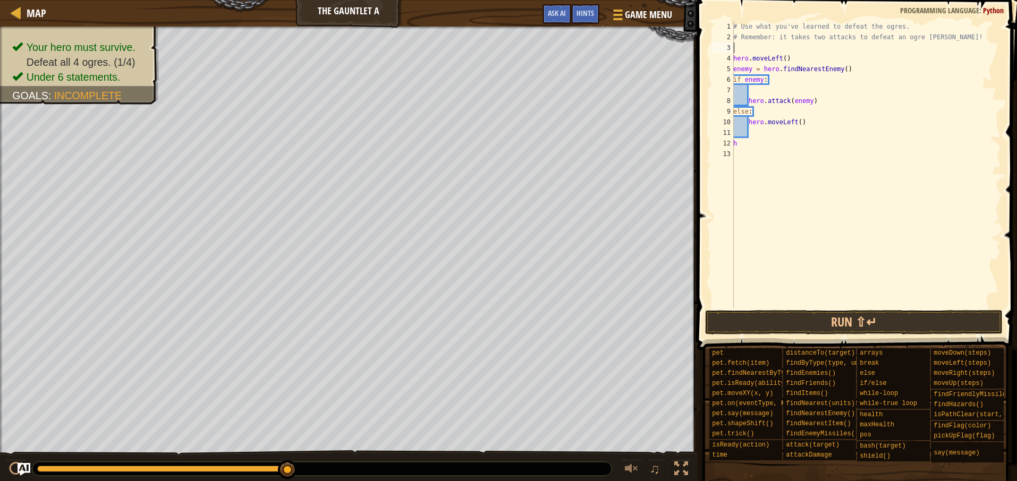
type textarea "w"
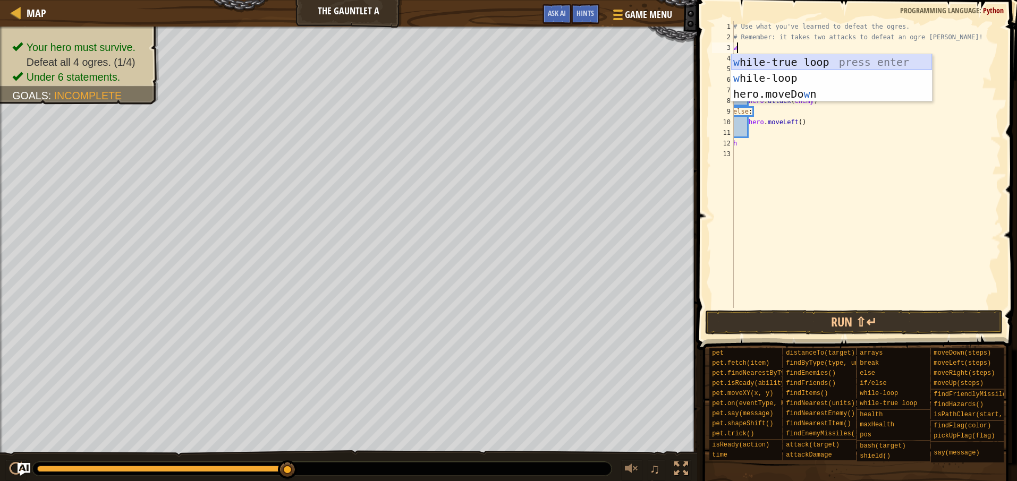
click at [789, 62] on div "w [PERSON_NAME]-true loop press enter w [PERSON_NAME]-loop press enter hero.mov…" at bounding box center [831, 94] width 201 height 80
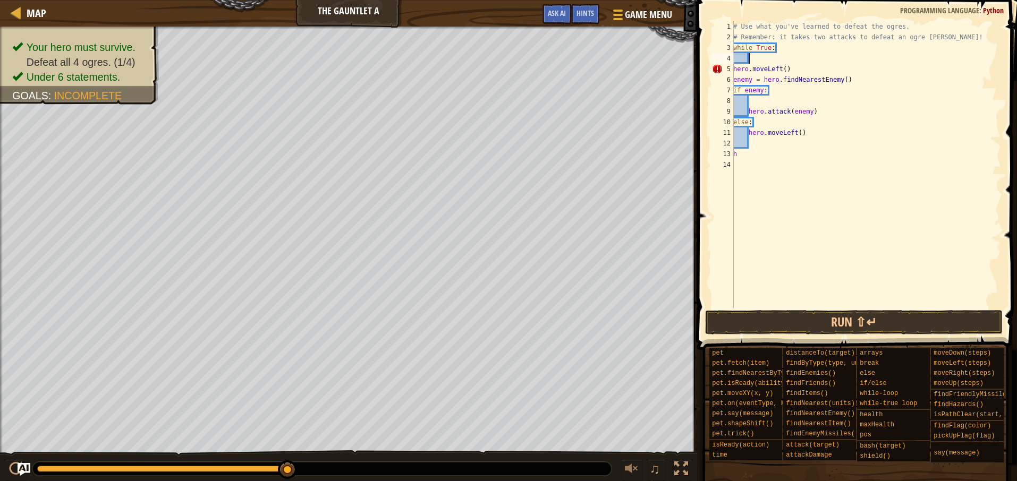
click at [733, 70] on div "5" at bounding box center [723, 69] width 22 height 11
click at [733, 79] on div "6" at bounding box center [723, 79] width 22 height 11
click at [734, 88] on div "# Use what you've learned to defeat the ogres. # Remember: it takes two attacks…" at bounding box center [866, 175] width 270 height 308
click at [749, 111] on div "# Use what you've learned to defeat the ogres. # Remember: it takes two attacks…" at bounding box center [866, 175] width 270 height 308
click at [735, 121] on div "# Use what you've learned to defeat the ogres. # Remember: it takes two attacks…" at bounding box center [866, 175] width 270 height 308
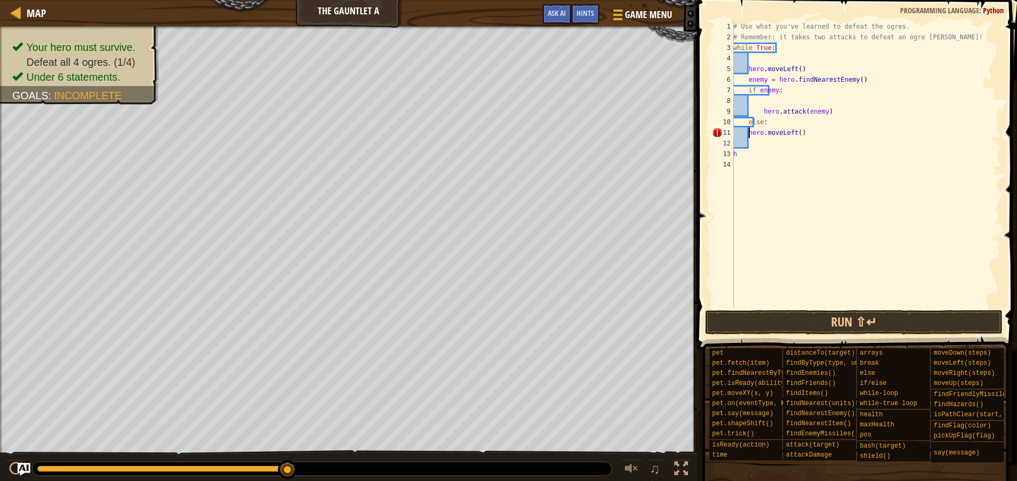
click at [748, 132] on div "# Use what you've learned to defeat the ogres. # Remember: it takes two attacks…" at bounding box center [866, 175] width 270 height 308
click at [739, 154] on div "# Use what you've learned to defeat the ogres. # Remember: it takes two attacks…" at bounding box center [866, 175] width 270 height 308
click at [734, 154] on div "# Use what you've learned to defeat the ogres. # Remember: it takes two attacks…" at bounding box center [866, 175] width 270 height 308
click at [763, 157] on div "# Use what you've learned to defeat the ogres. # Remember: it takes two attacks…" at bounding box center [866, 175] width 270 height 308
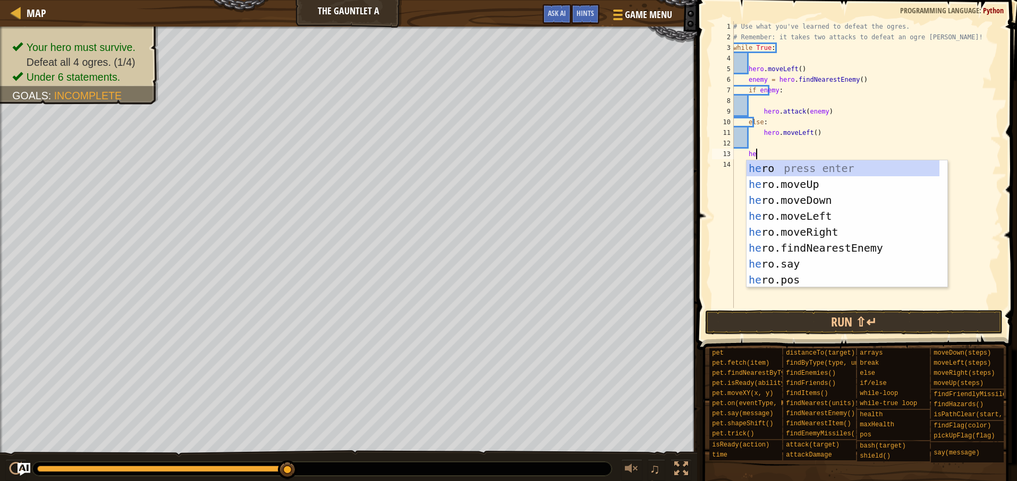
type textarea "her"
click at [809, 218] on div "her o press enter her o.moveUp press enter her o.moveDown press enter her o.mov…" at bounding box center [842, 239] width 193 height 159
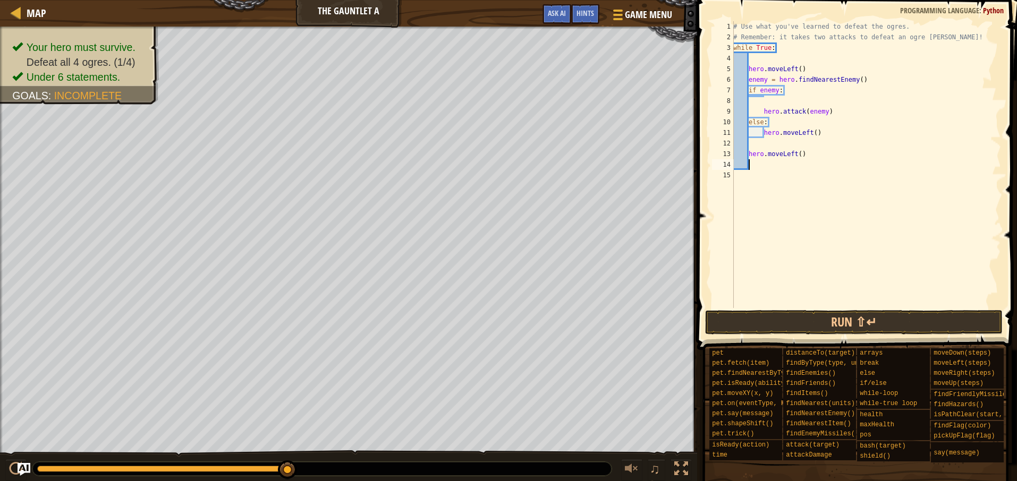
scroll to position [5, 1]
click at [804, 313] on button "Run ⇧↵" at bounding box center [854, 322] width 298 height 24
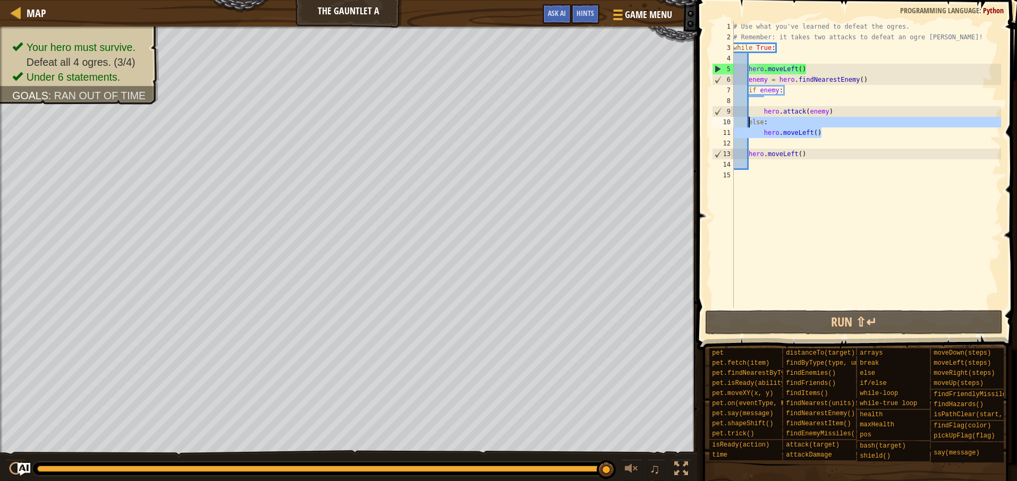
drag, startPoint x: 847, startPoint y: 138, endPoint x: 749, endPoint y: 121, distance: 99.7
click at [749, 121] on div "# Use what you've learned to defeat the ogres. # Remember: it takes two attacks…" at bounding box center [866, 175] width 270 height 308
type textarea "else: hero.moveLeft()"
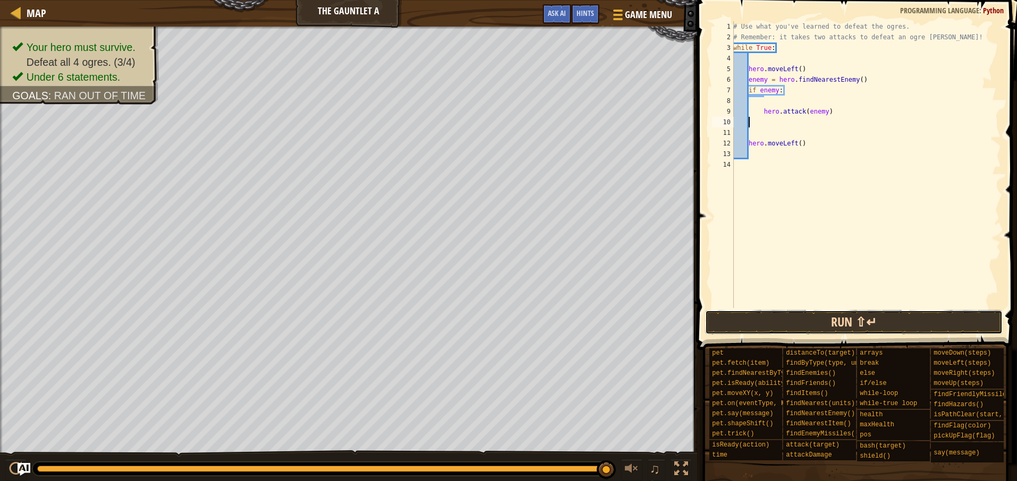
click at [754, 311] on button "Run ⇧↵" at bounding box center [854, 322] width 298 height 24
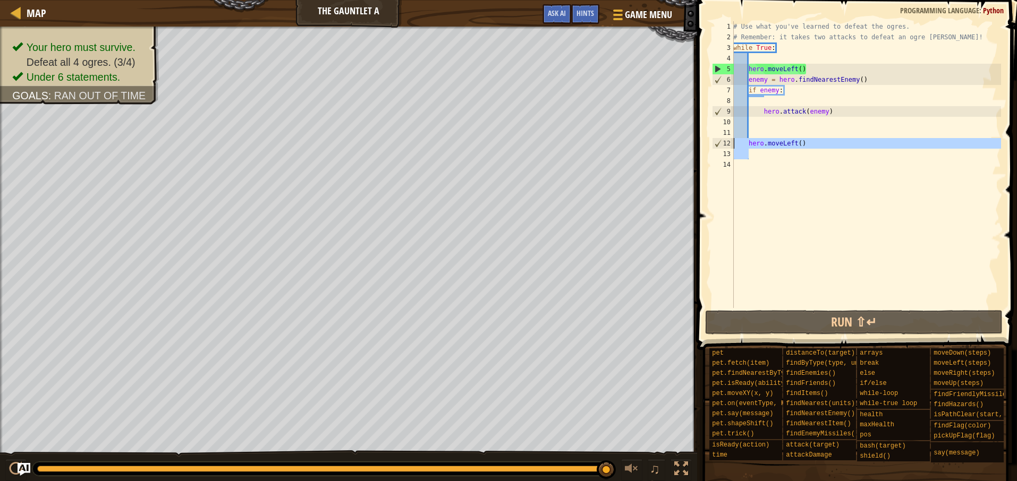
drag, startPoint x: 858, startPoint y: 152, endPoint x: 728, endPoint y: 142, distance: 130.1
click at [728, 142] on div "1 2 3 4 5 6 7 8 9 10 11 12 13 14 # Use what you've learned to defeat the ogres.…" at bounding box center [855, 164] width 291 height 287
type textarea "hero.moveLeft()"
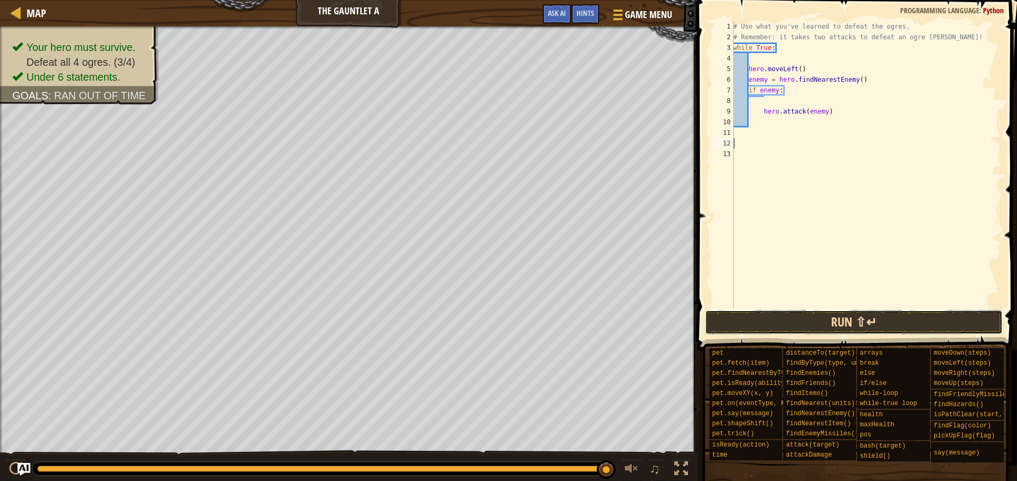
click at [838, 318] on button "Run ⇧↵" at bounding box center [854, 322] width 298 height 24
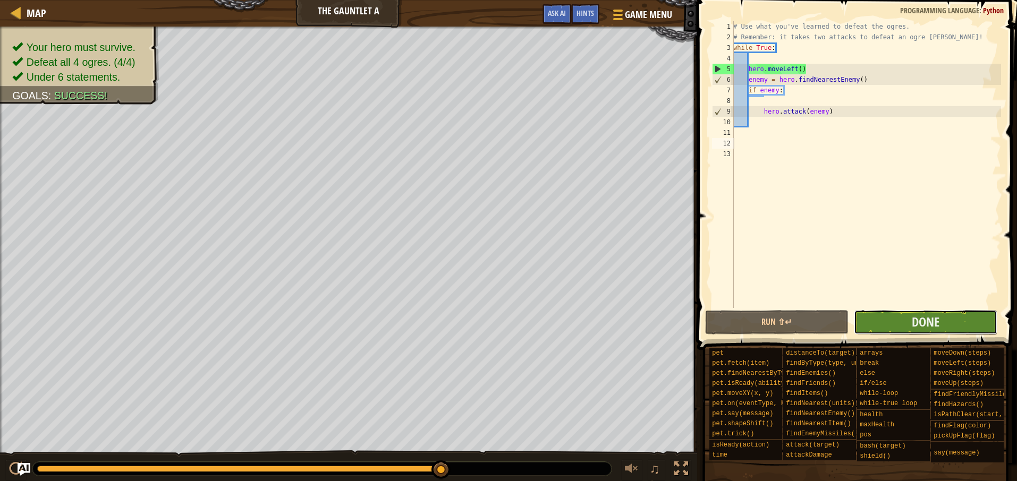
click at [960, 318] on button "Done" at bounding box center [925, 322] width 143 height 24
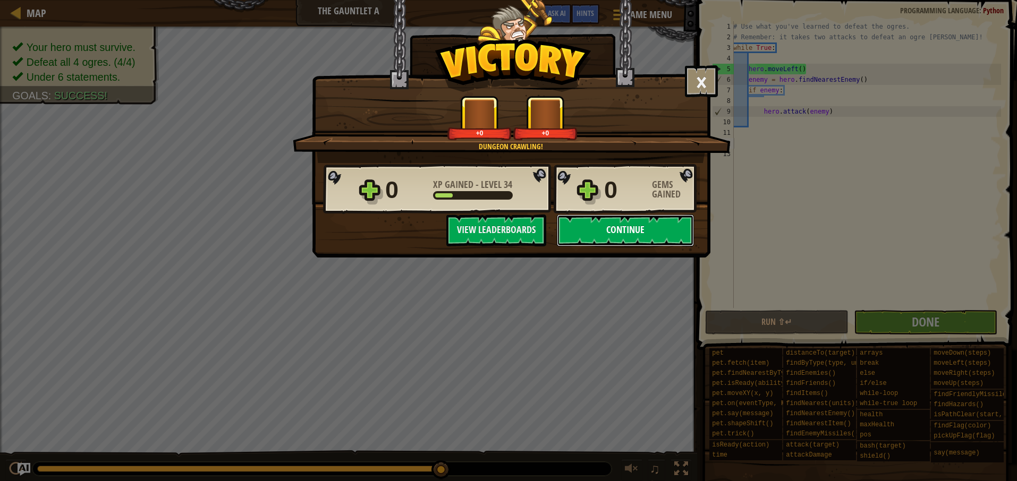
click at [617, 222] on button "Continue" at bounding box center [625, 231] width 137 height 32
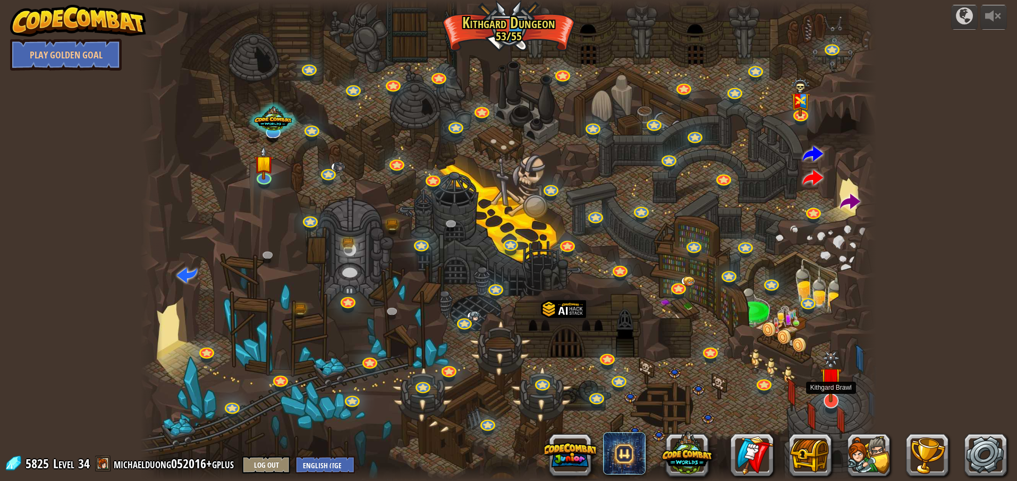
click at [830, 398] on img at bounding box center [830, 377] width 21 height 51
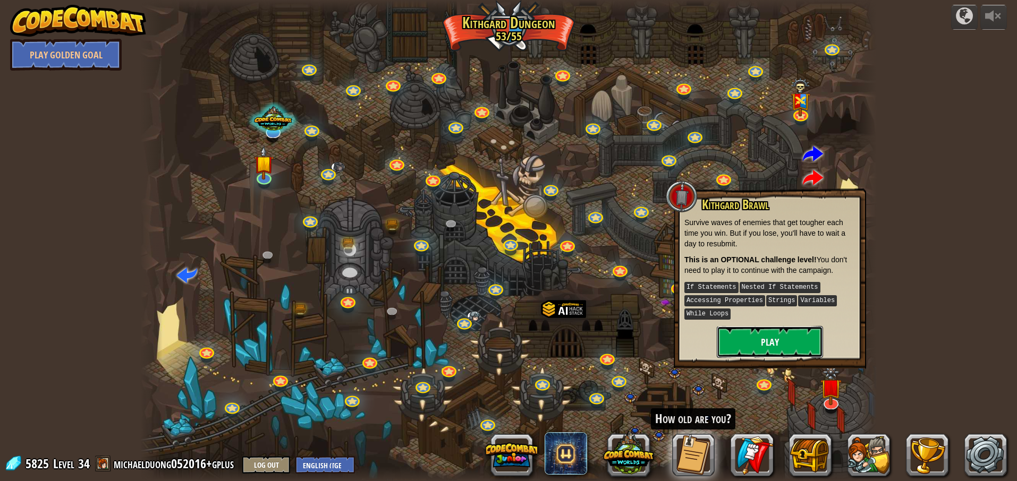
click at [786, 345] on button "Play" at bounding box center [770, 342] width 106 height 32
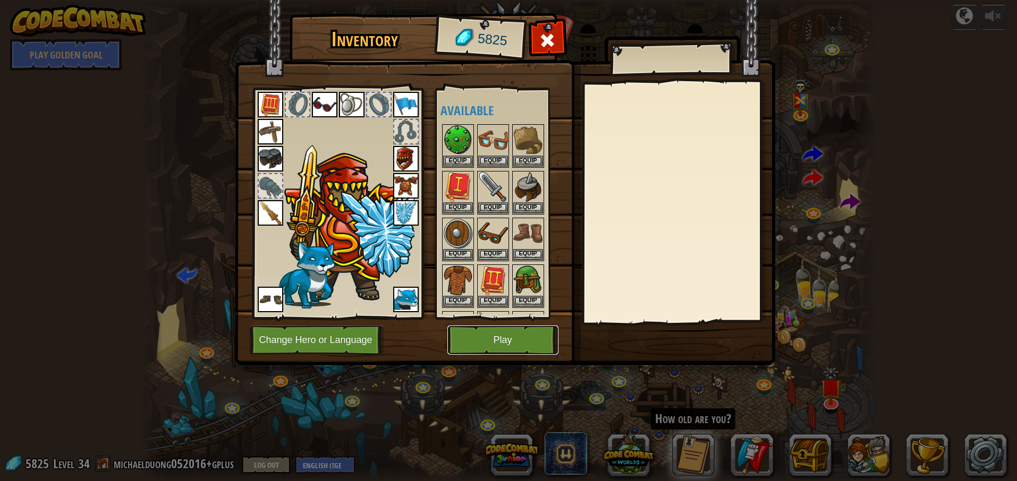
click at [517, 353] on button "Play" at bounding box center [502, 340] width 111 height 29
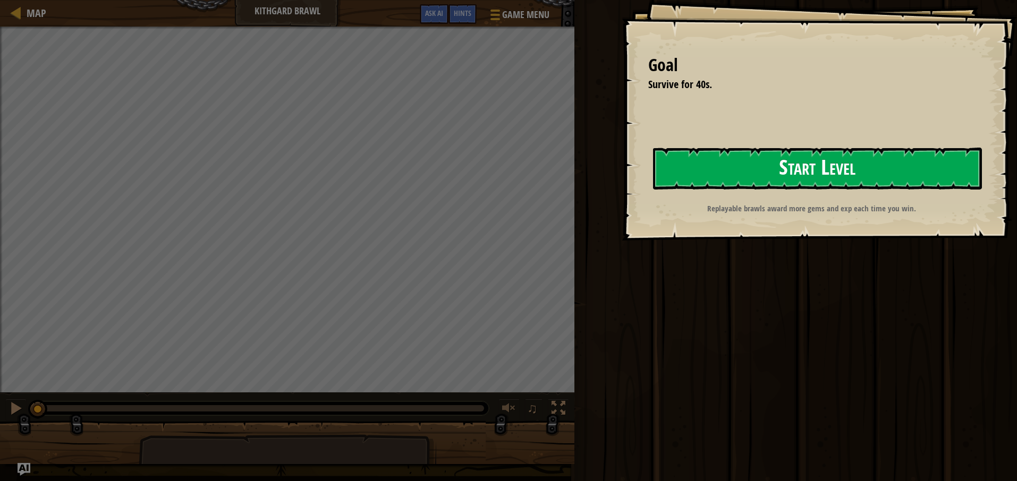
click at [734, 179] on button "Start Level" at bounding box center [817, 169] width 329 height 42
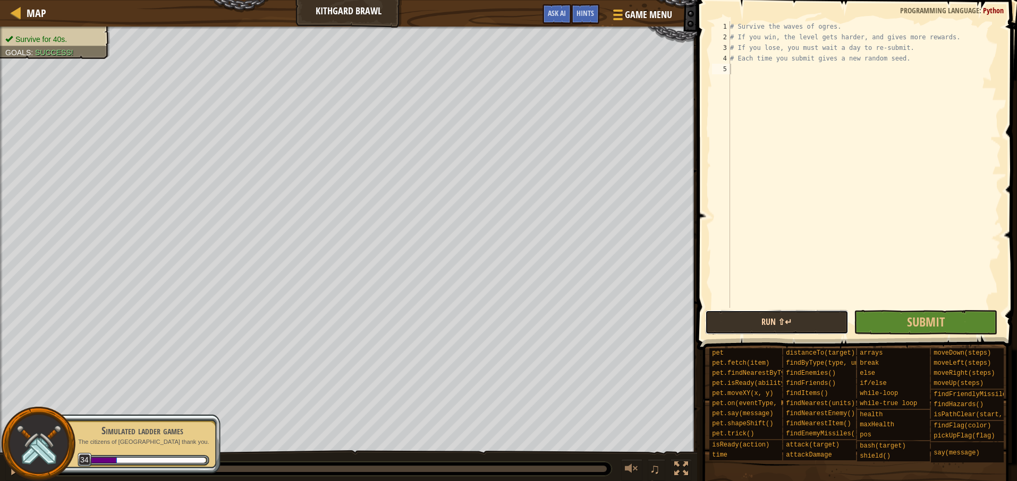
click at [819, 321] on button "Run ⇧↵" at bounding box center [776, 322] width 143 height 24
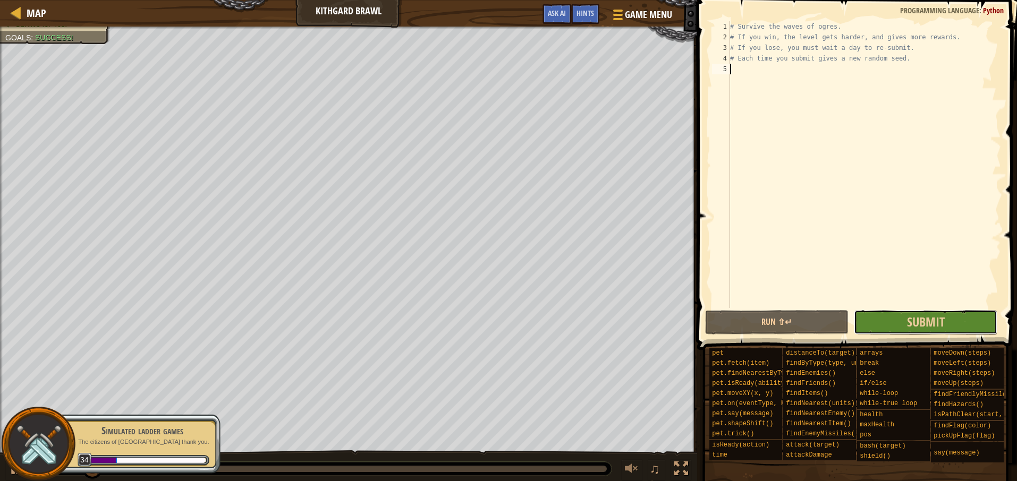
click at [884, 319] on button "Submit" at bounding box center [925, 322] width 143 height 24
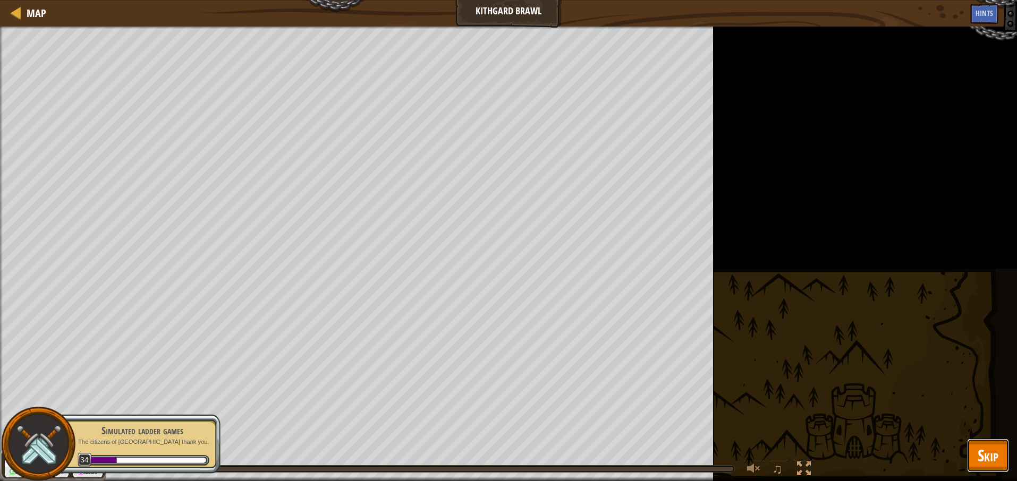
click at [982, 456] on span "Skip" at bounding box center [988, 456] width 21 height 22
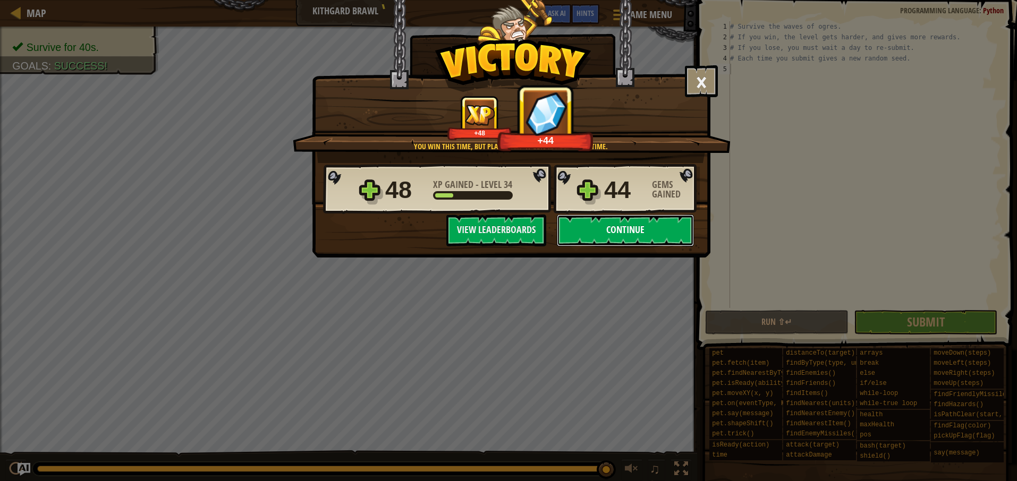
click at [627, 229] on button "Continue" at bounding box center [625, 231] width 137 height 32
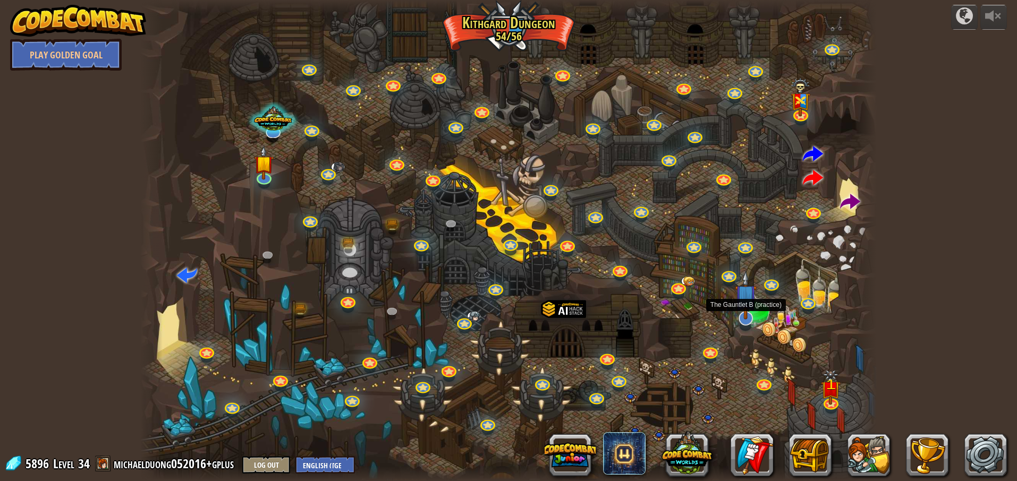
click at [746, 319] on img at bounding box center [745, 295] width 21 height 49
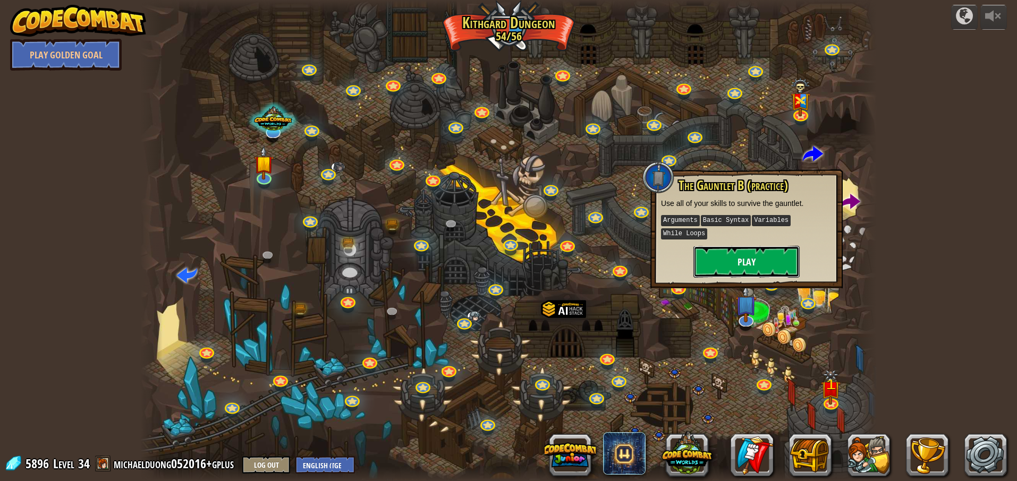
click at [758, 265] on button "Play" at bounding box center [746, 262] width 106 height 32
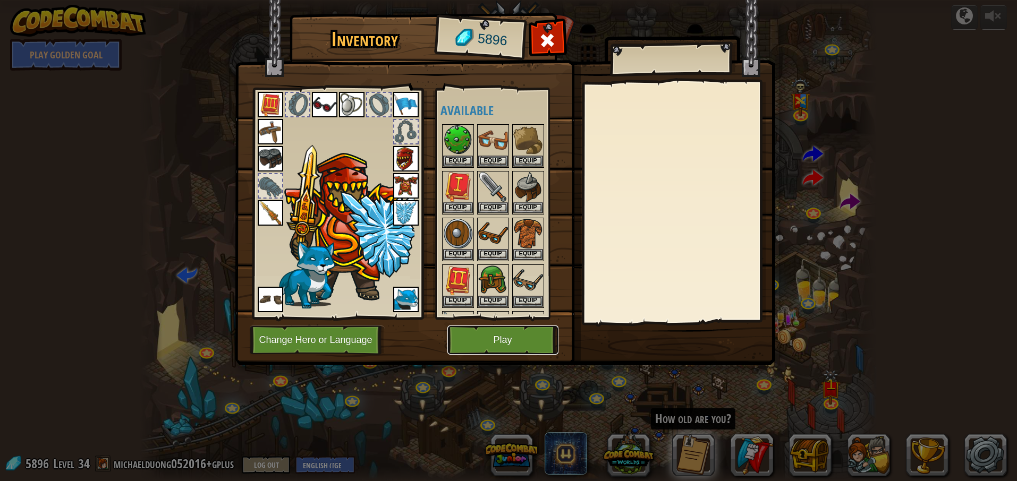
click at [553, 336] on button "Play" at bounding box center [502, 340] width 111 height 29
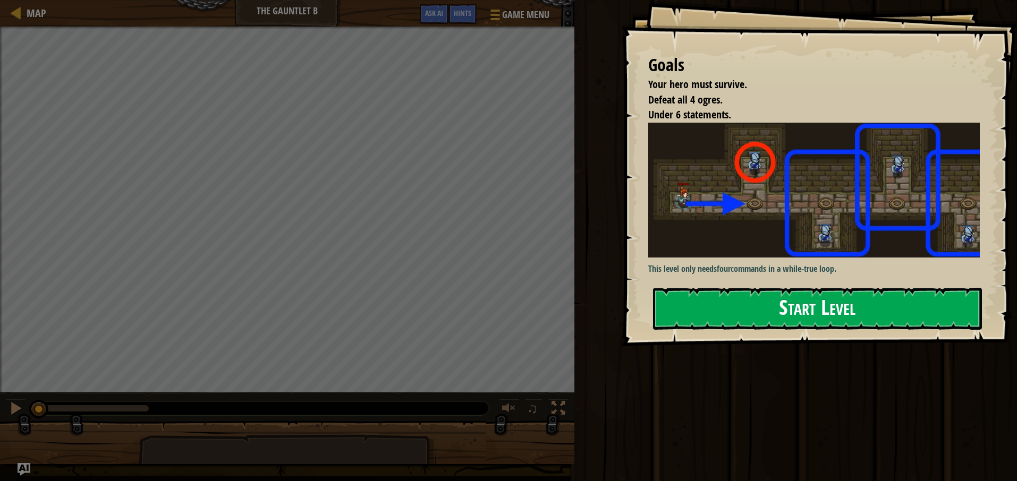
click at [677, 321] on button "Start Level" at bounding box center [817, 309] width 329 height 42
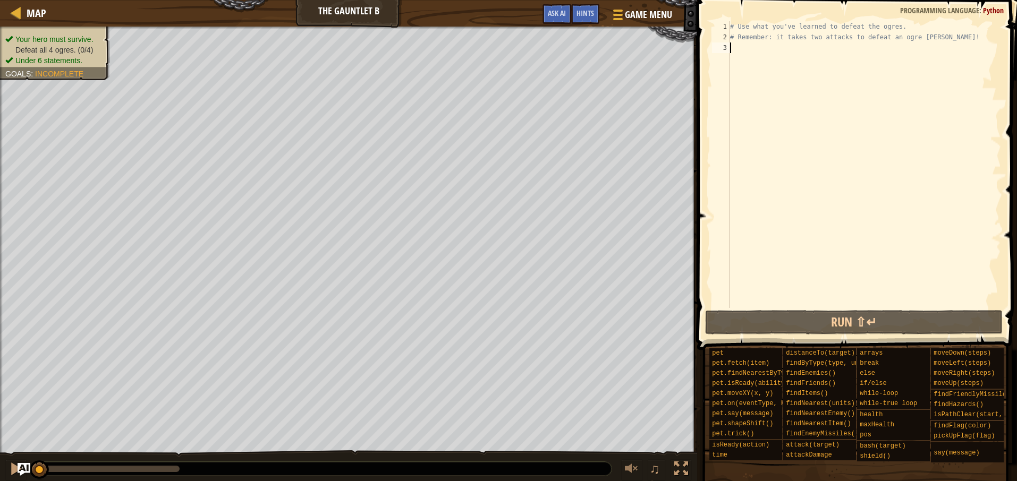
type textarea "w"
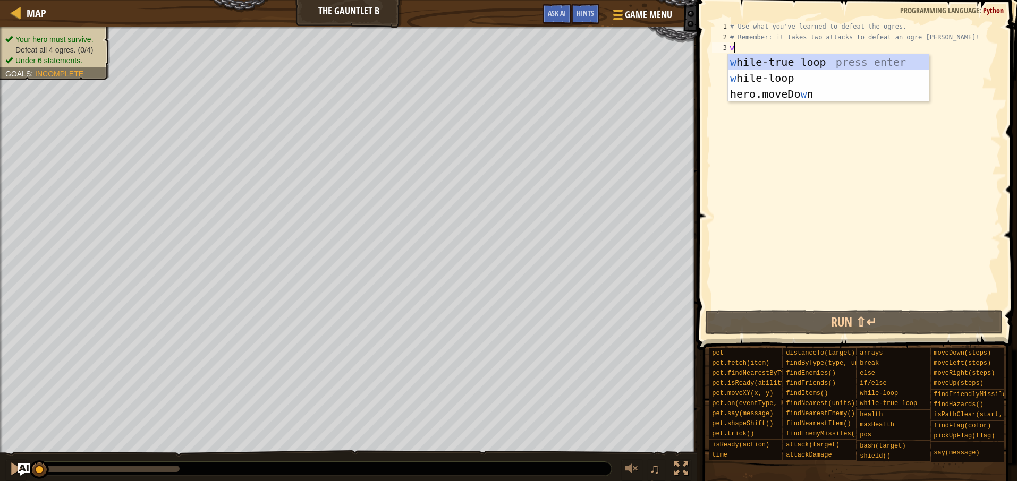
scroll to position [5, 0]
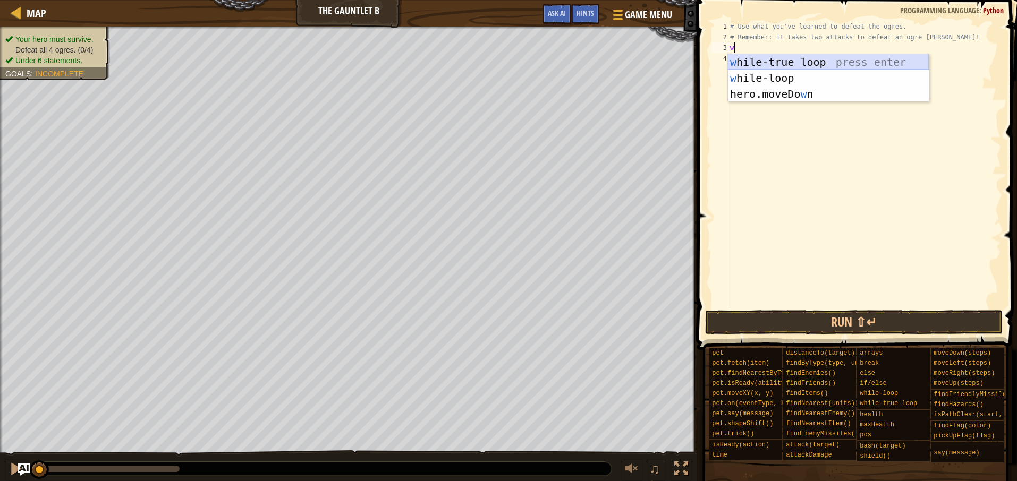
click at [826, 64] on div "w [PERSON_NAME]-true loop press enter w [PERSON_NAME]-loop press enter hero.mov…" at bounding box center [828, 94] width 201 height 80
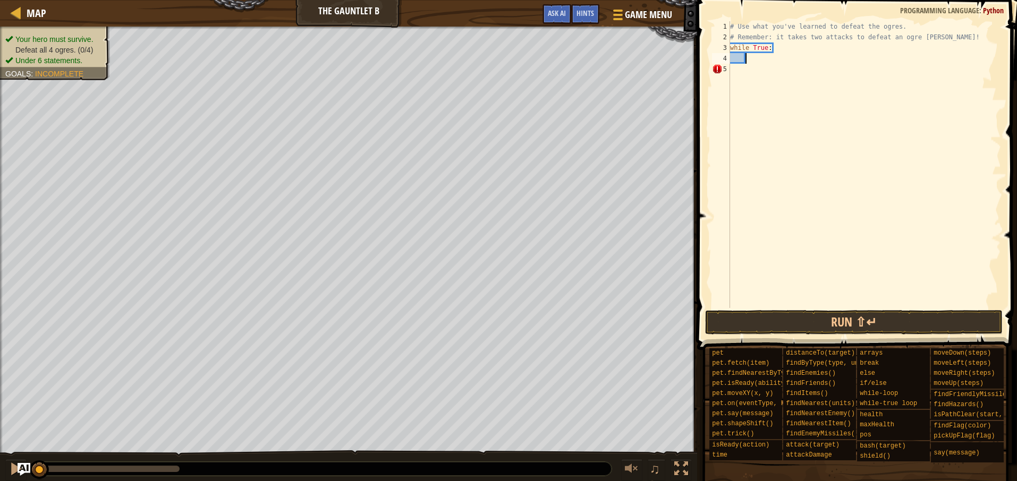
type textarea "h"
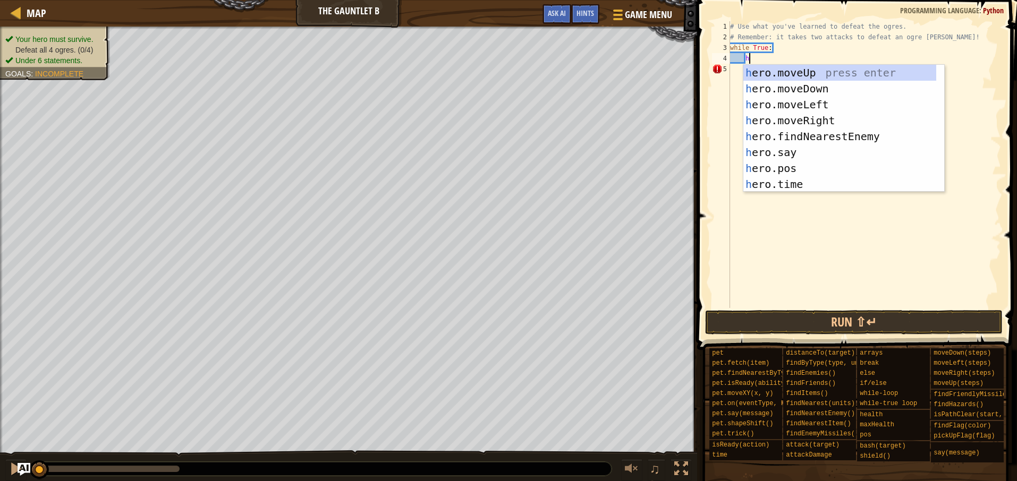
scroll to position [5, 1]
click at [779, 72] on div "h ero.moveUp press enter h ero.moveDown press enter h ero.moveLeft press enter …" at bounding box center [839, 144] width 193 height 159
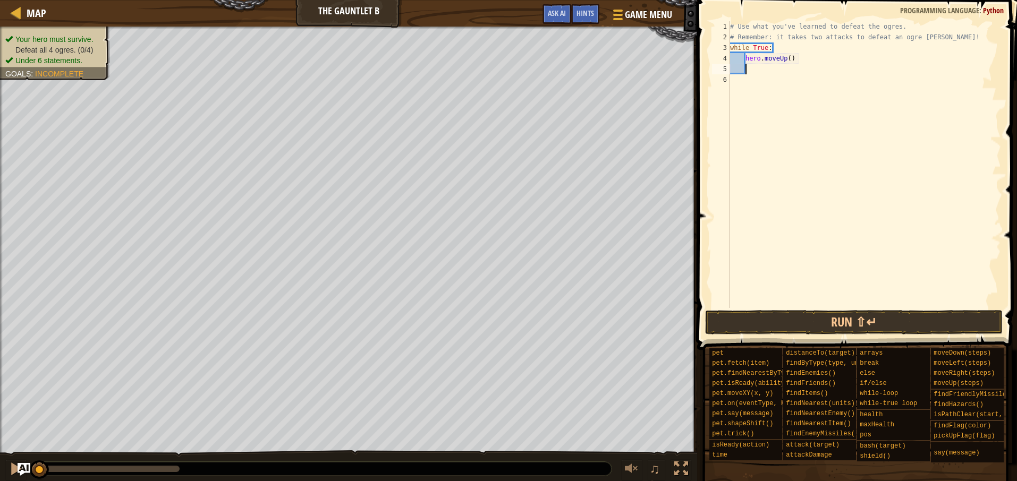
type textarea "e"
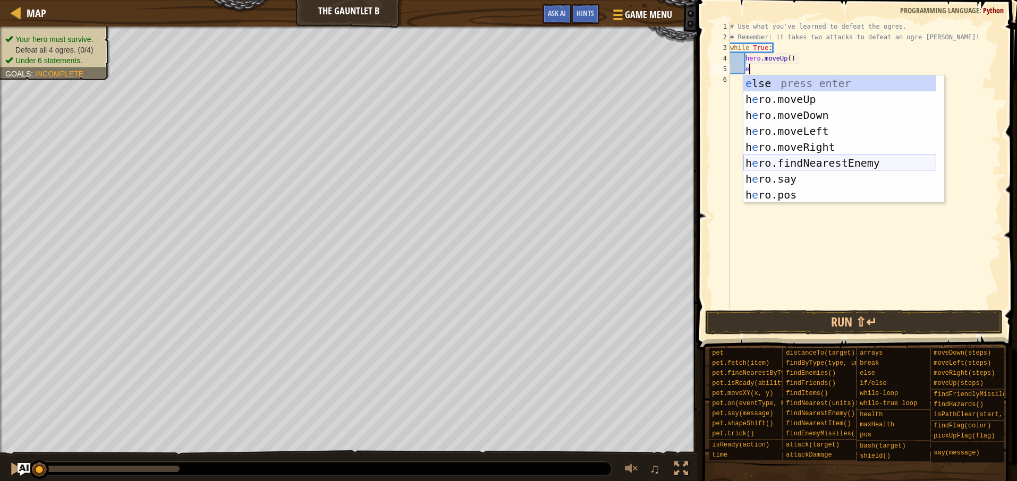
click at [819, 163] on div "e lse press enter h e ro.moveUp press enter h e ro.moveDown press enter h e ro.…" at bounding box center [839, 154] width 193 height 159
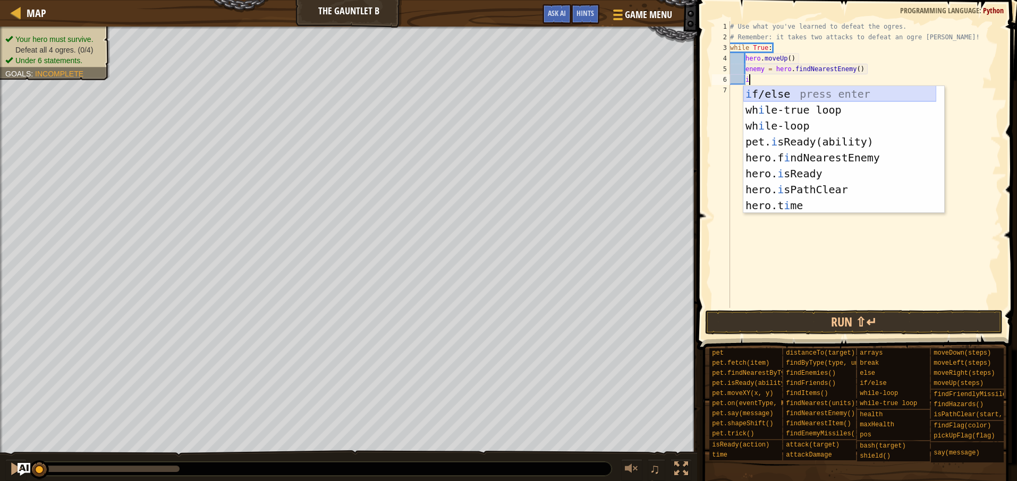
click at [769, 95] on div "i f/else press enter wh i le-true loop press enter wh i le-loop press enter pet…" at bounding box center [839, 165] width 193 height 159
type textarea "if enemy:"
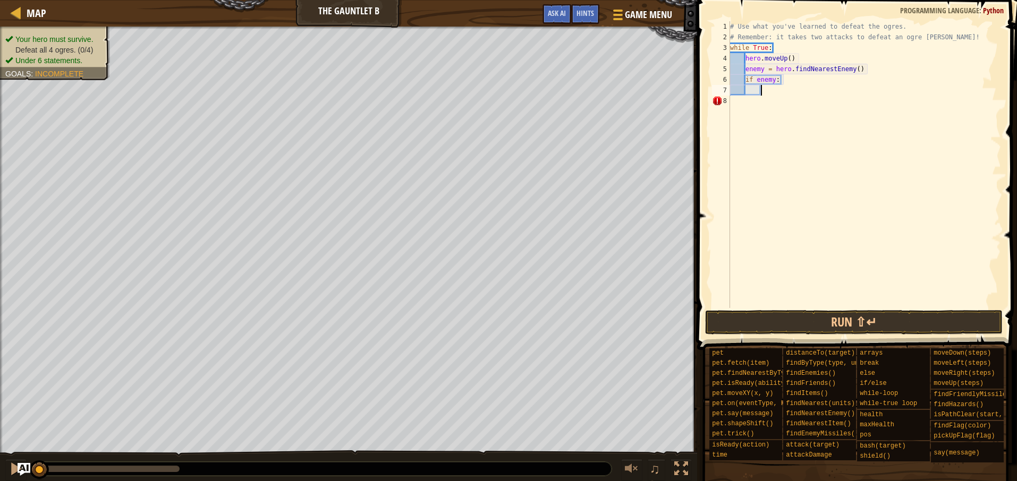
click at [769, 92] on div "# Use what you've learned to defeat the ogres. # Remember: it takes two attacks…" at bounding box center [864, 175] width 273 height 308
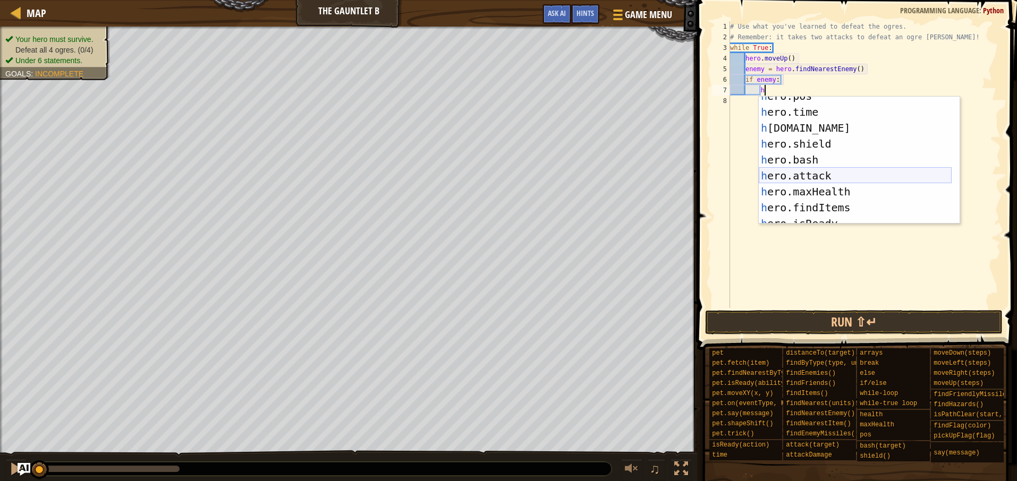
scroll to position [104, 0]
click at [818, 175] on div "h ero.pos press enter h ero.time press enter h [DOMAIN_NAME] press enter h ero.…" at bounding box center [855, 167] width 193 height 159
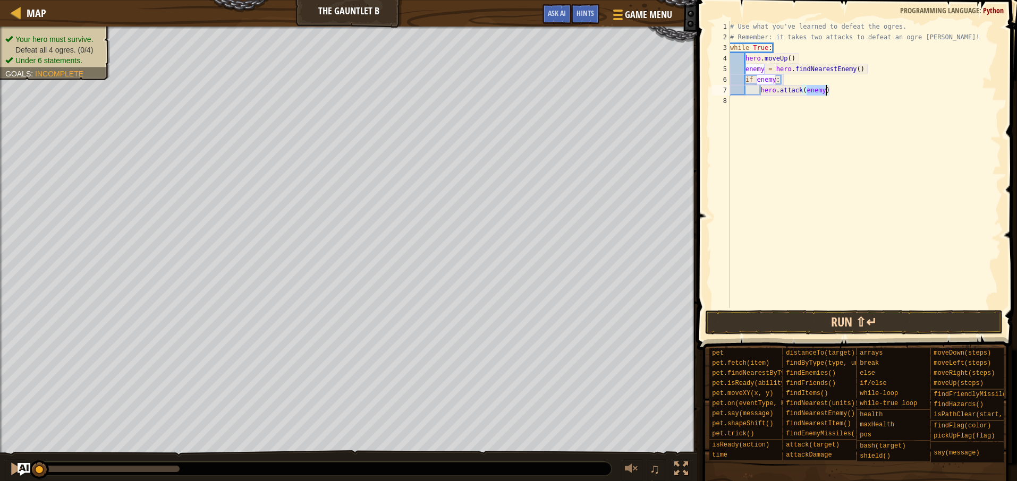
type textarea "hero.attack(enemy)"
click at [756, 311] on button "Run ⇧↵" at bounding box center [854, 322] width 298 height 24
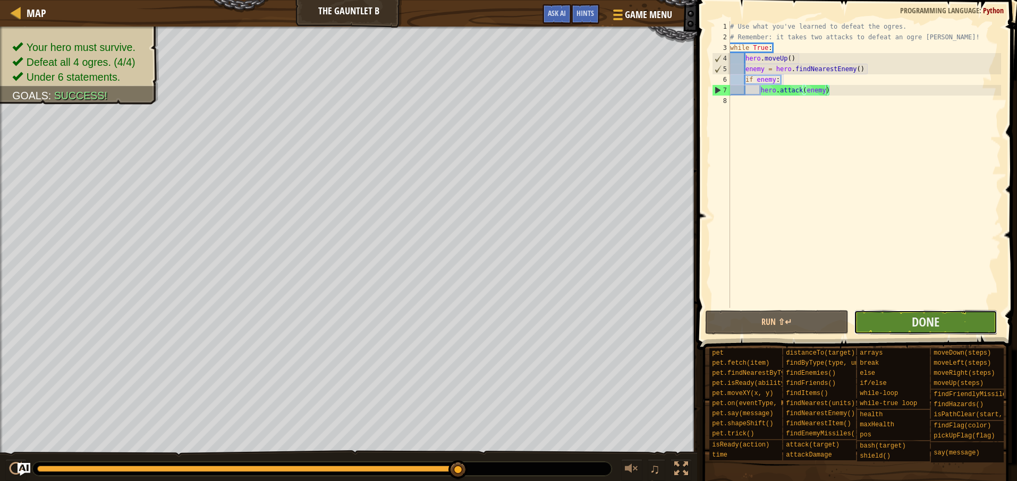
click at [892, 321] on button "Done" at bounding box center [925, 322] width 143 height 24
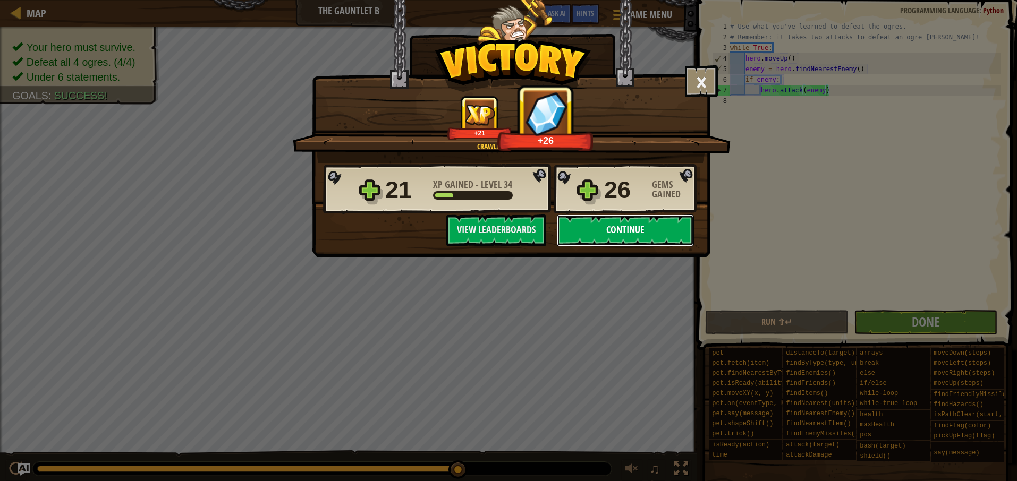
click at [643, 223] on button "Continue" at bounding box center [625, 231] width 137 height 32
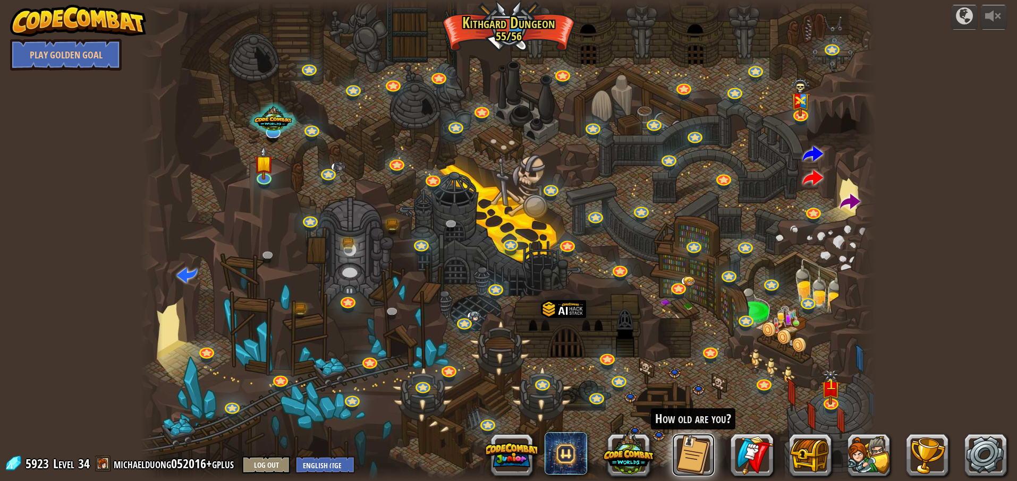
click at [699, 455] on button at bounding box center [693, 455] width 43 height 43
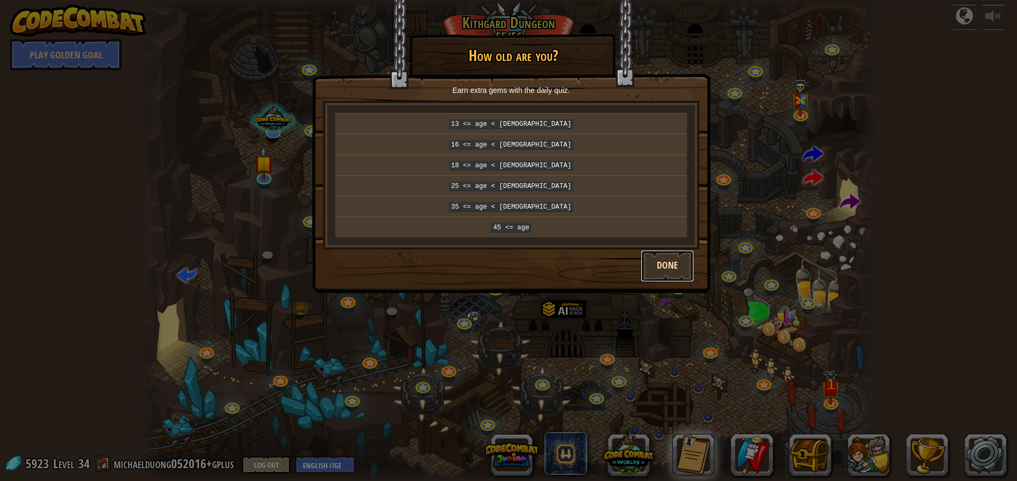
click at [675, 265] on button "Done" at bounding box center [667, 266] width 53 height 32
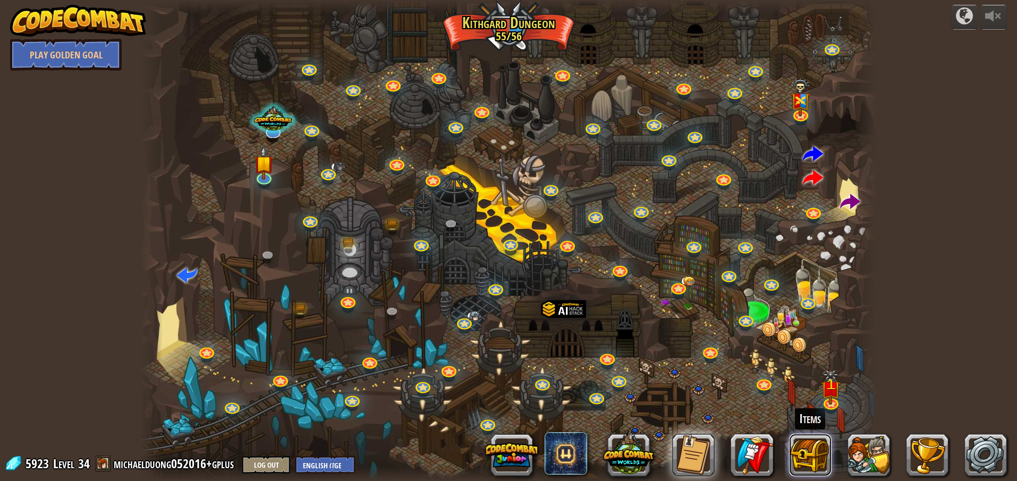
click at [810, 457] on button at bounding box center [810, 455] width 43 height 43
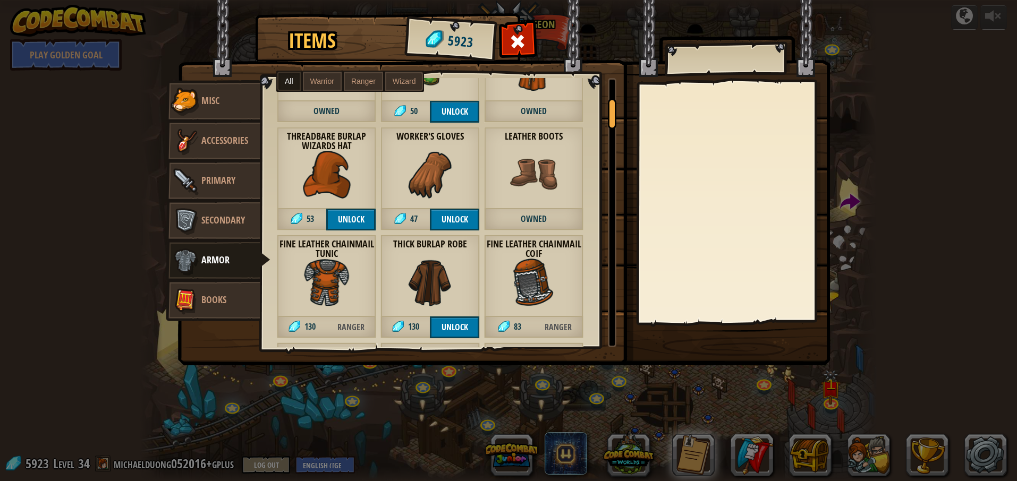
scroll to position [197, 0]
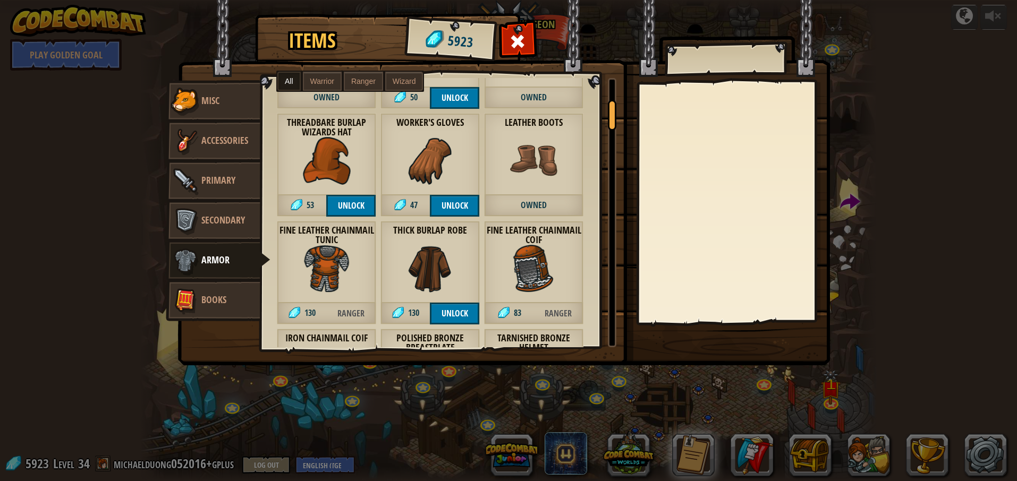
click at [440, 160] on img at bounding box center [430, 161] width 48 height 48
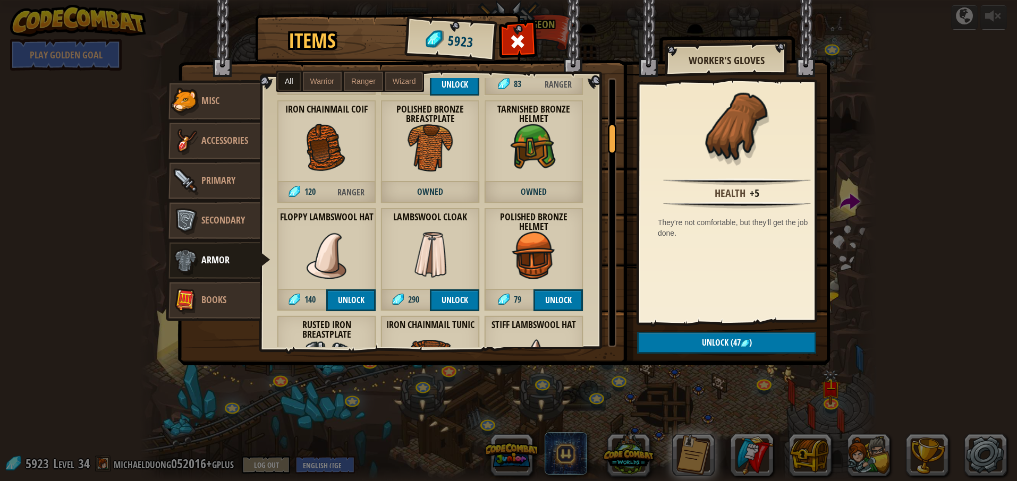
scroll to position [426, 0]
click at [423, 252] on img at bounding box center [430, 255] width 48 height 48
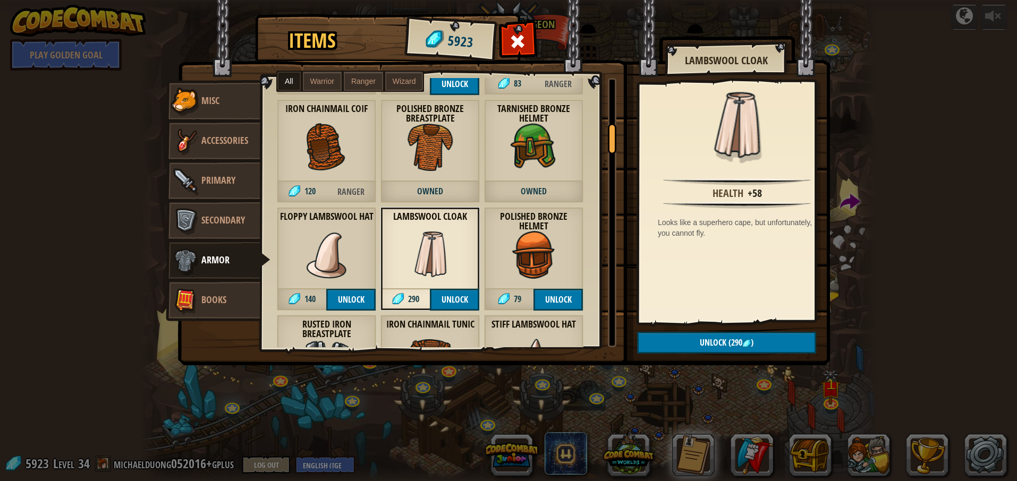
click at [524, 250] on img at bounding box center [534, 255] width 48 height 48
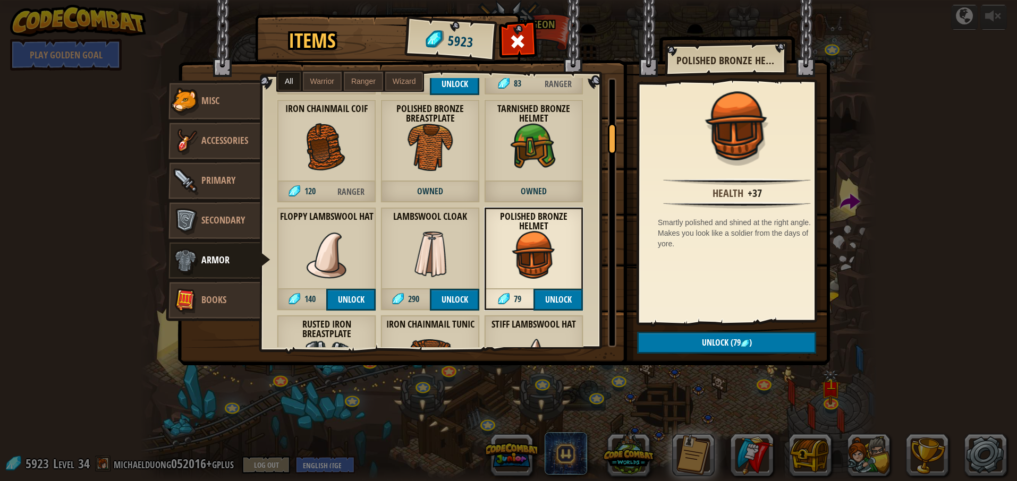
click at [337, 256] on img at bounding box center [327, 255] width 48 height 48
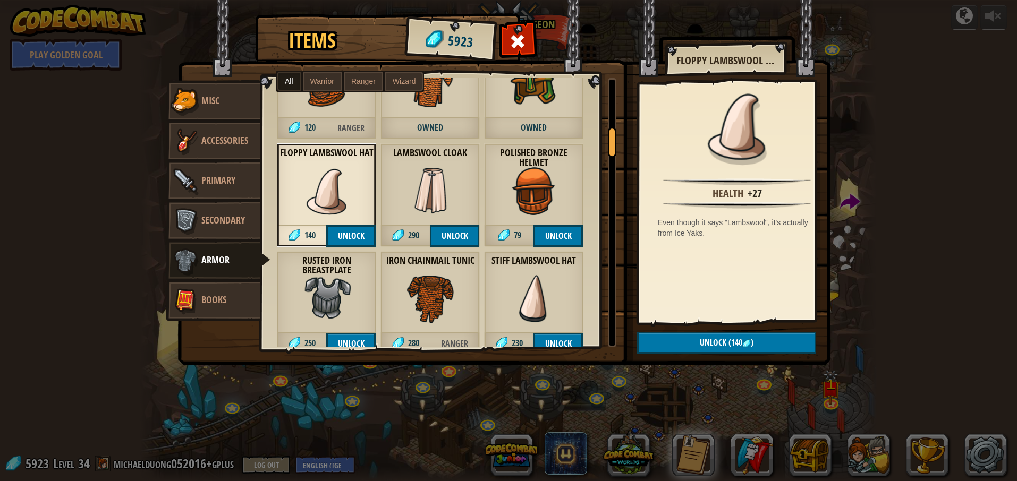
scroll to position [577, 0]
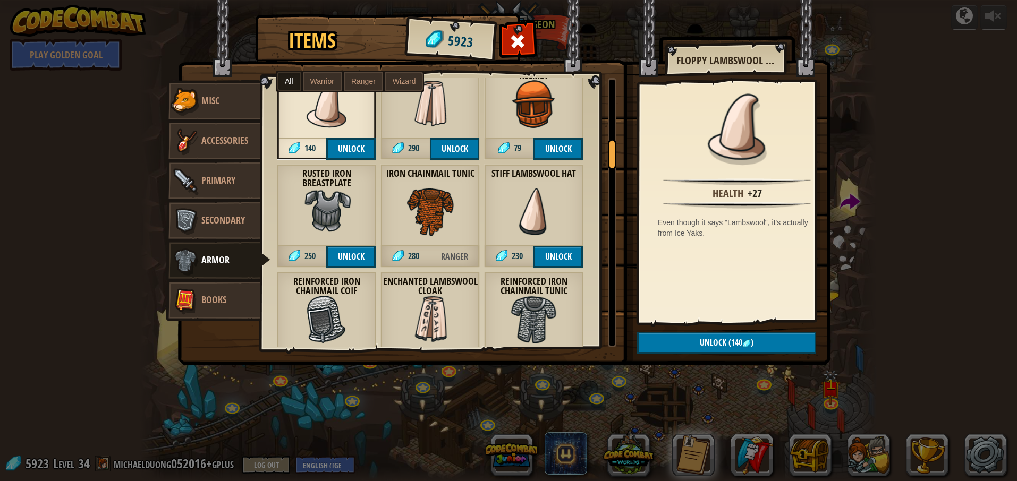
click at [525, 214] on img at bounding box center [534, 212] width 48 height 48
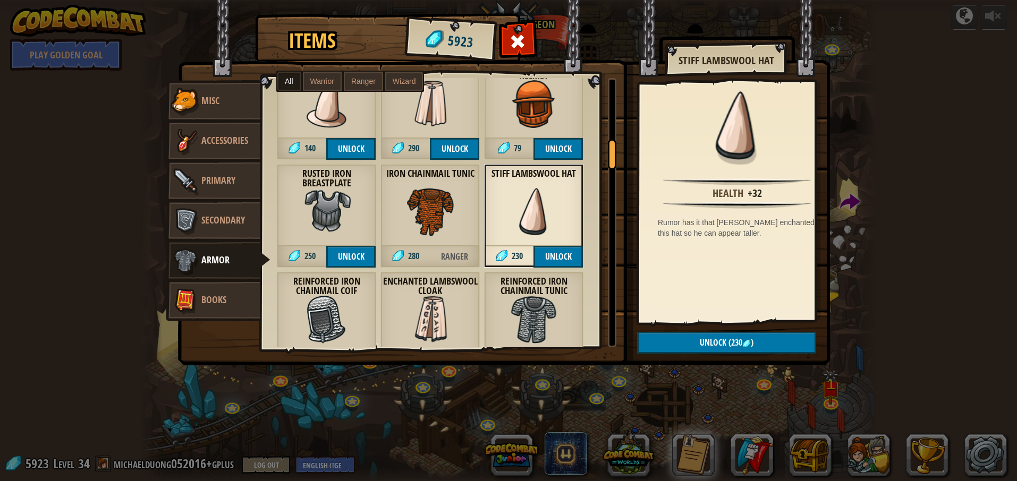
click at [428, 216] on img at bounding box center [430, 212] width 48 height 48
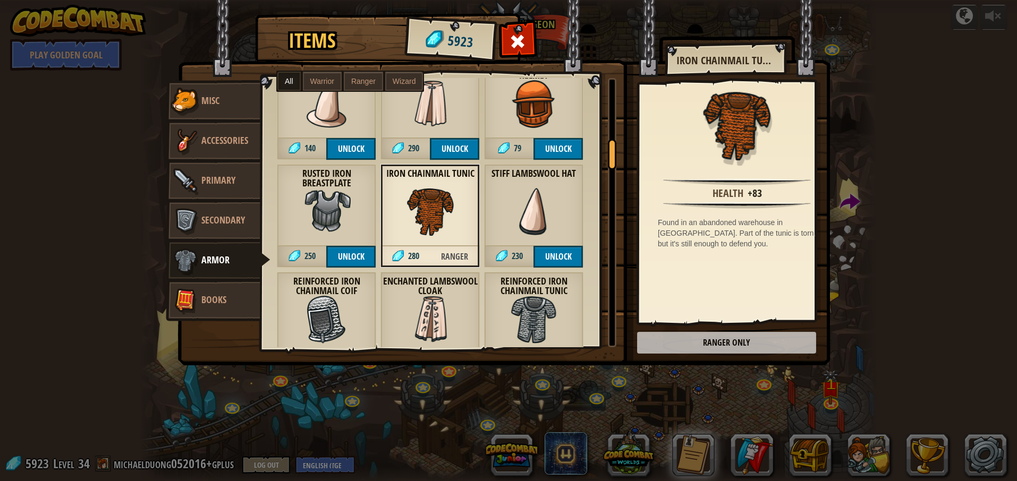
click at [356, 213] on div "Rusted Iron Breastplate 250 Unlock" at bounding box center [326, 216] width 99 height 104
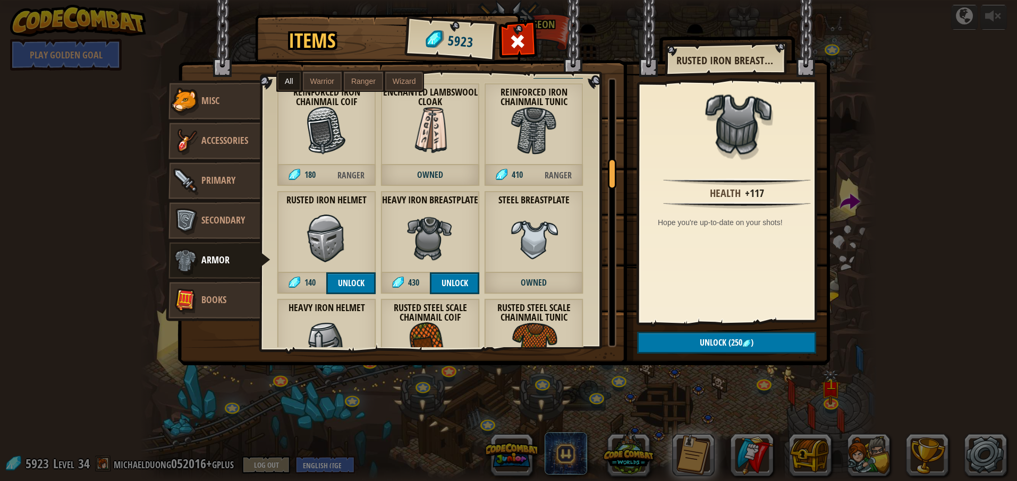
scroll to position [766, 0]
click at [454, 107] on strong "Enchanted Lambswool Cloak" at bounding box center [429, 97] width 99 height 21
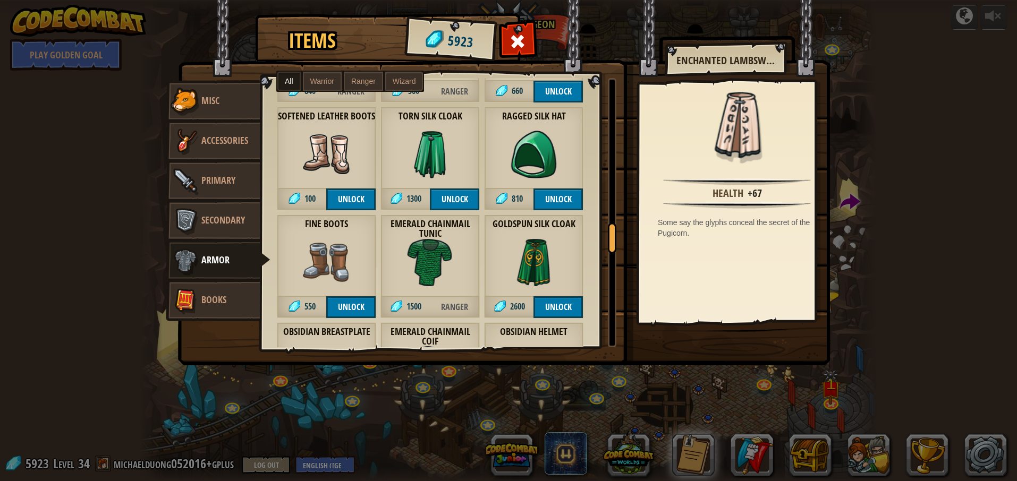
scroll to position [1390, 0]
click at [424, 150] on img at bounding box center [430, 154] width 48 height 48
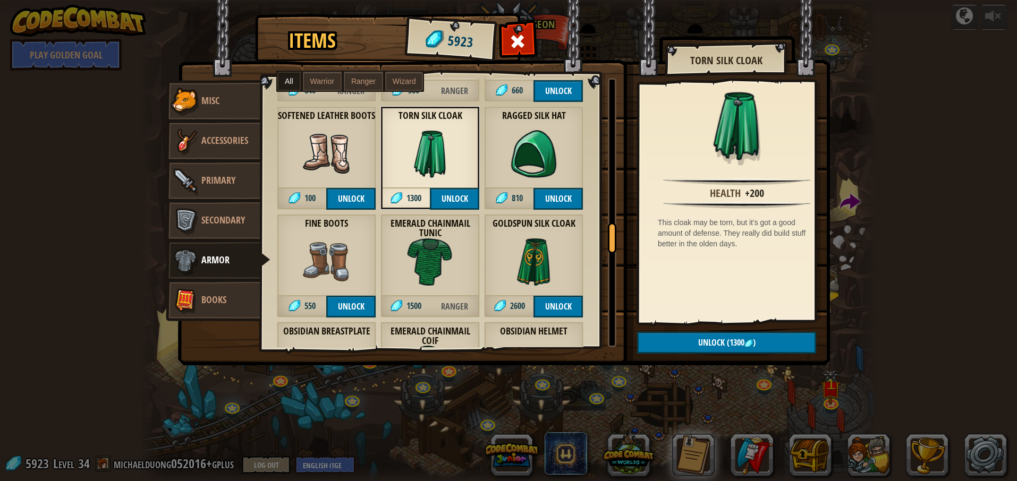
click at [534, 152] on img at bounding box center [534, 154] width 48 height 48
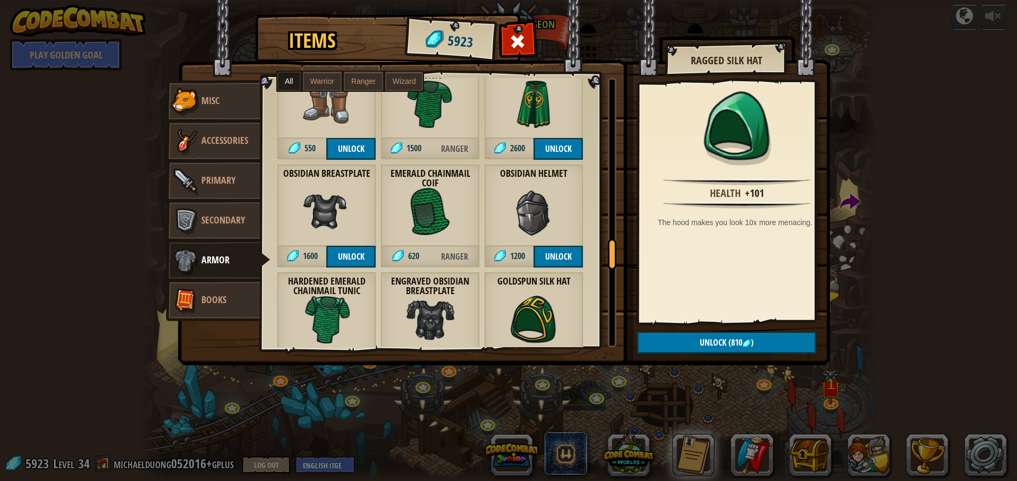
scroll to position [1534, 0]
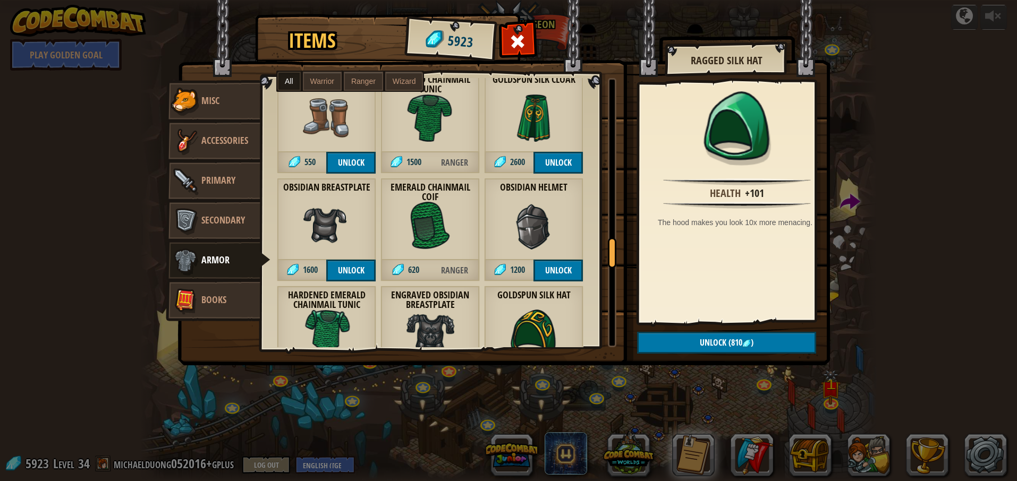
click at [527, 135] on img at bounding box center [534, 118] width 48 height 48
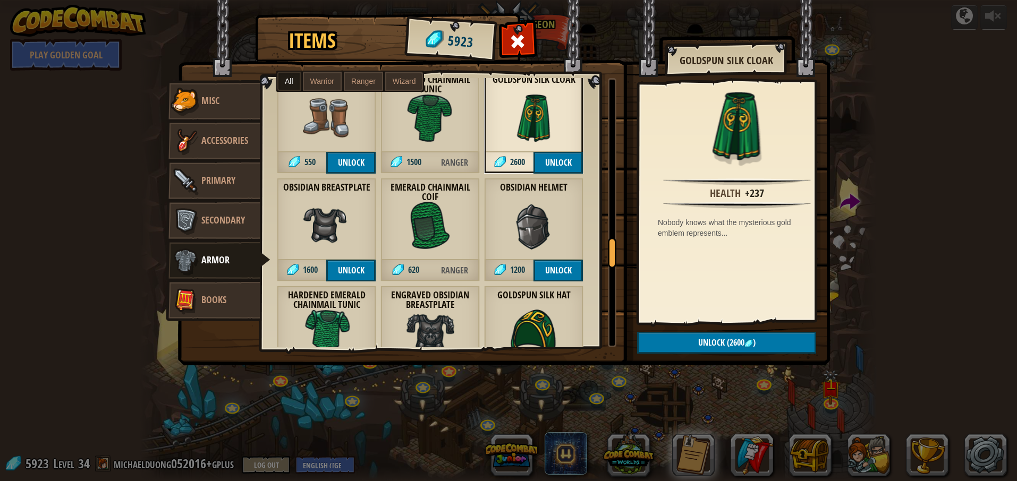
click at [436, 129] on img at bounding box center [430, 118] width 48 height 48
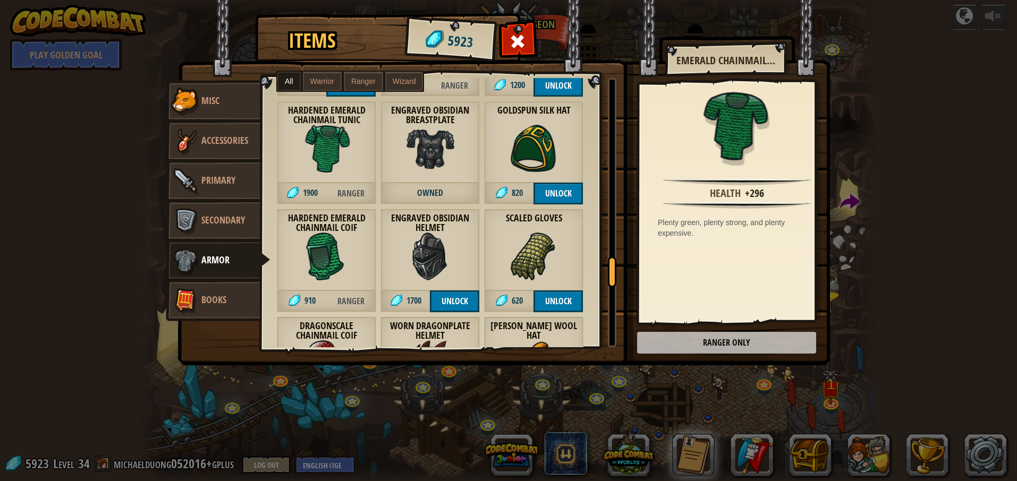
scroll to position [1719, 0]
click at [530, 159] on img at bounding box center [534, 148] width 48 height 48
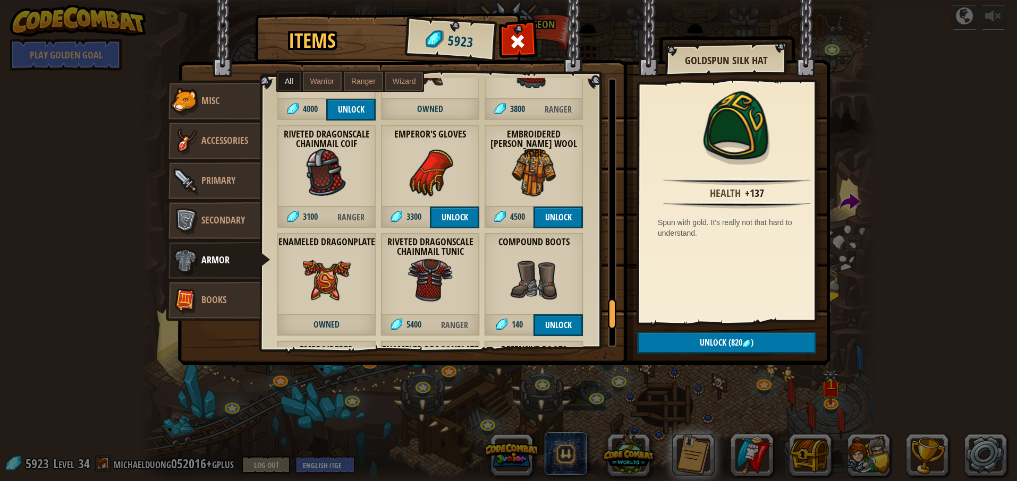
scroll to position [2127, 0]
click at [520, 149] on div "Embroidered [PERSON_NAME] Wool Robe 4500 Unlock" at bounding box center [533, 176] width 99 height 104
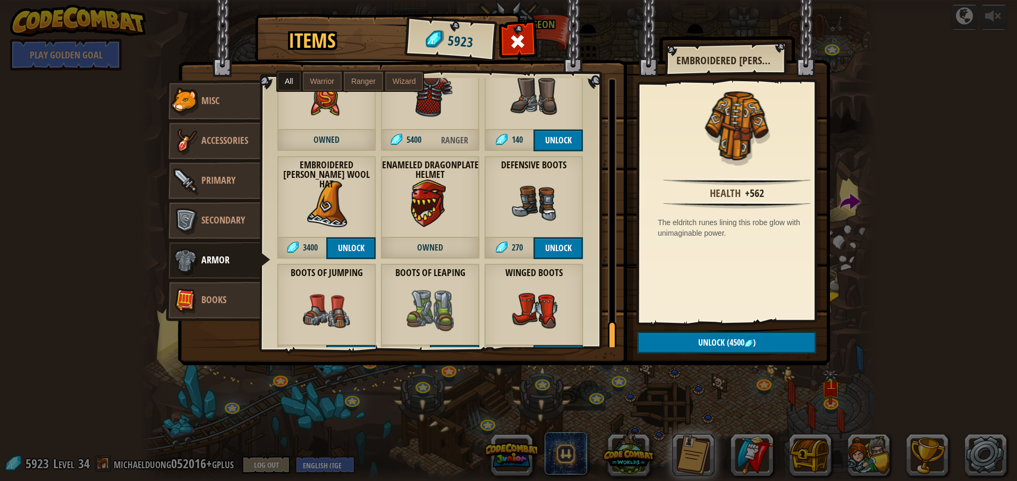
scroll to position [2347, 0]
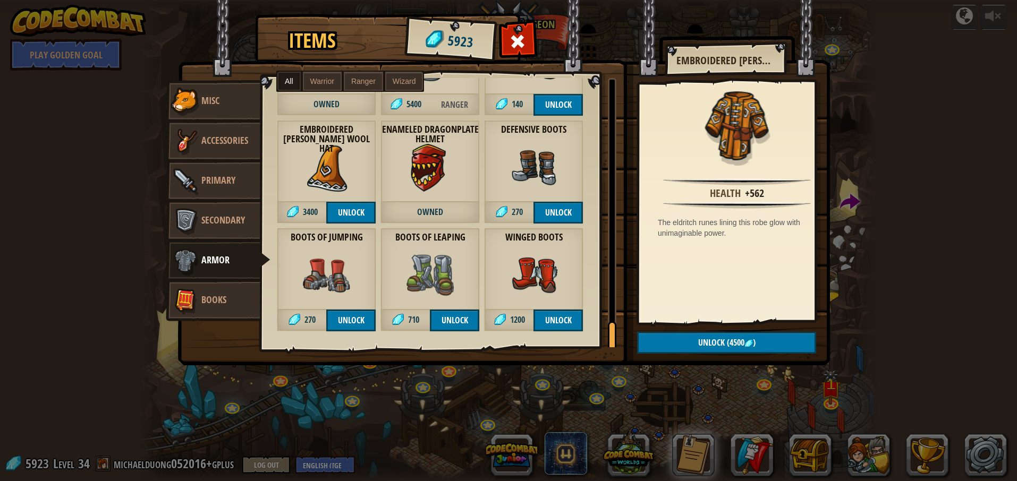
click at [449, 247] on div "Boots of Leaping 710 Unlock" at bounding box center [429, 280] width 99 height 104
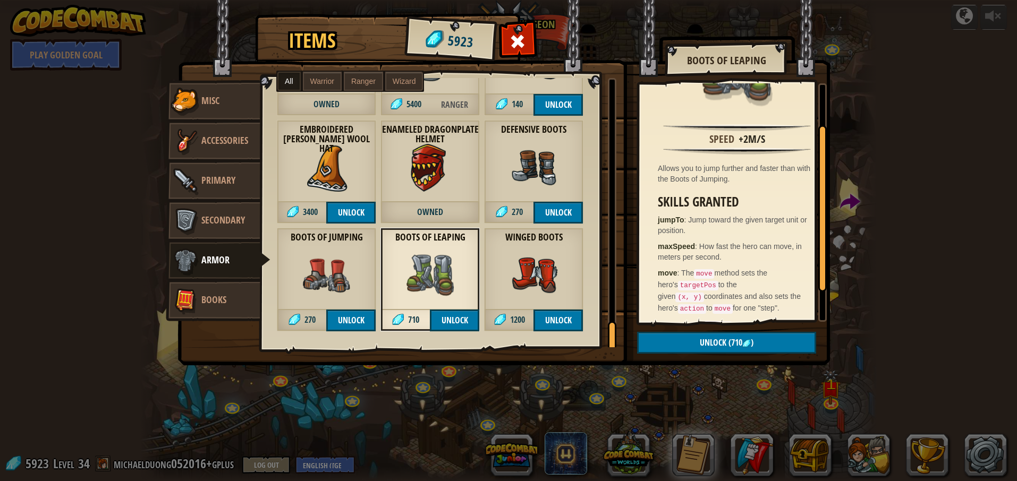
scroll to position [98, 0]
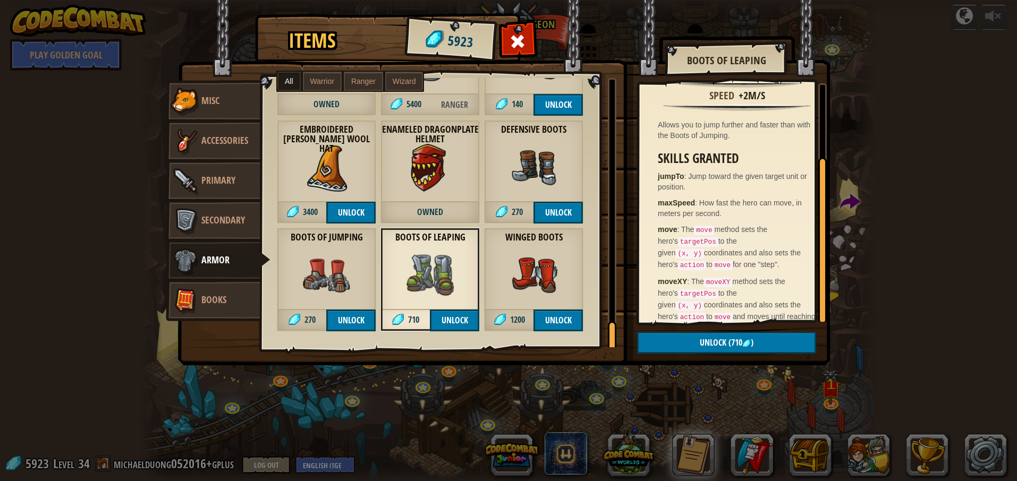
click at [519, 287] on img at bounding box center [534, 276] width 48 height 48
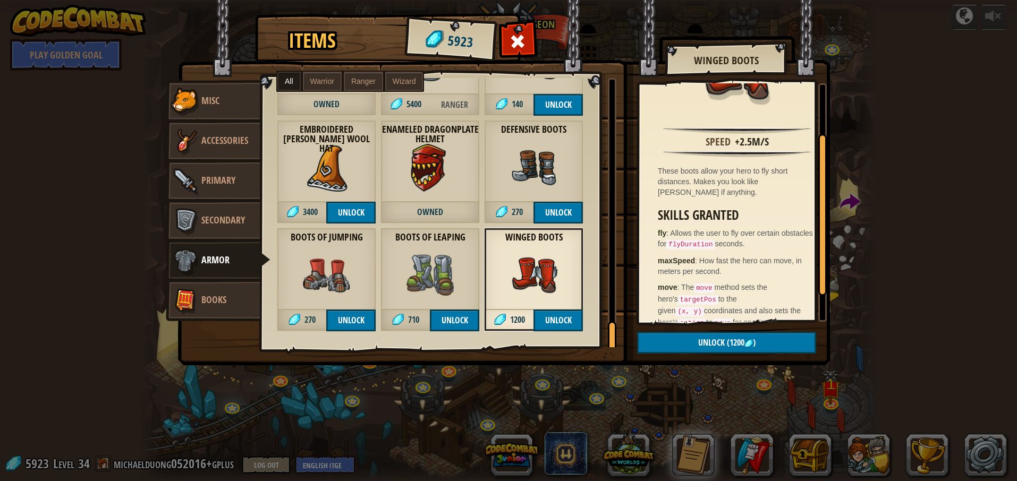
scroll to position [112, 0]
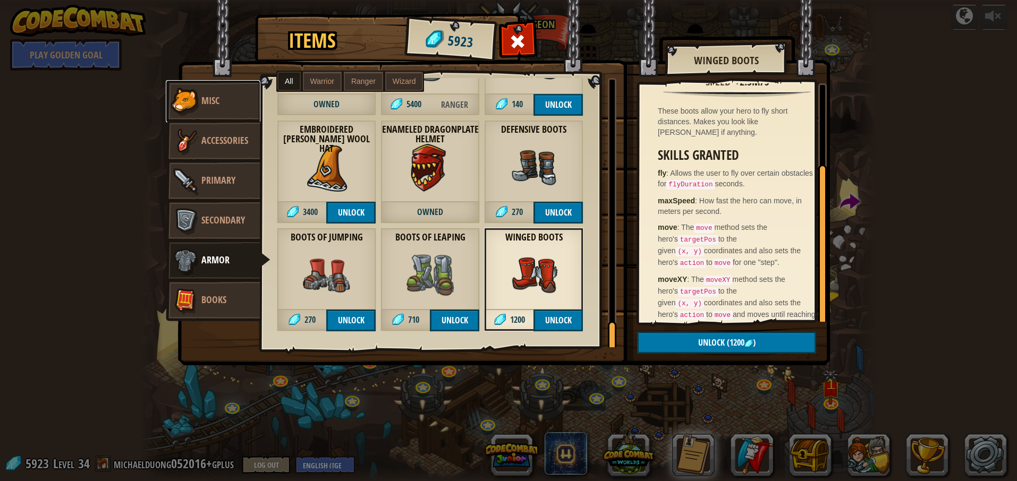
click at [215, 95] on span "Misc" at bounding box center [210, 100] width 18 height 13
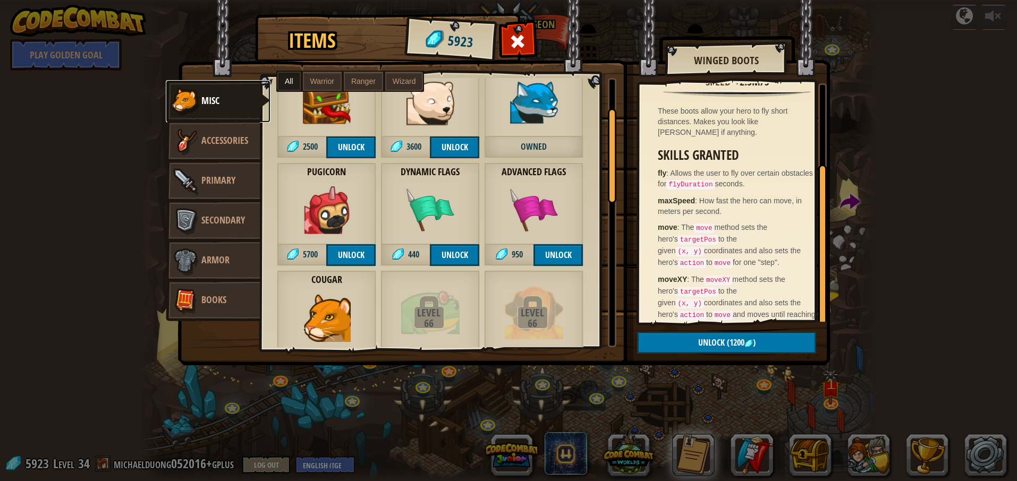
scroll to position [208, 0]
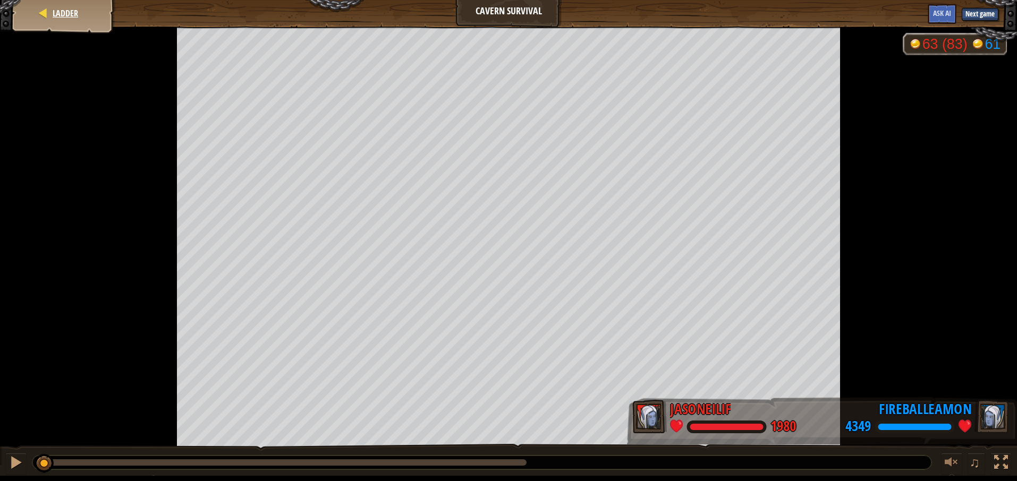
click at [48, 14] on div "Ladder" at bounding box center [63, 13] width 85 height 27
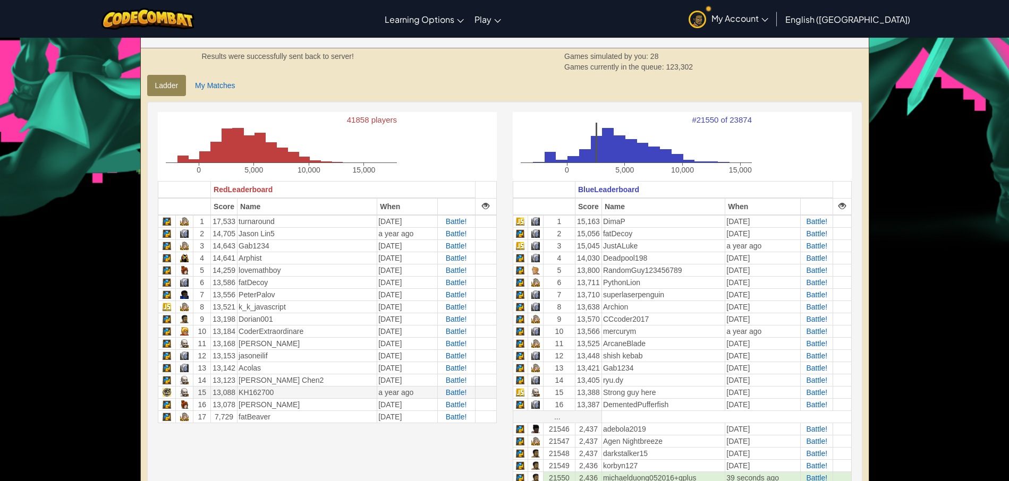
scroll to position [152, 0]
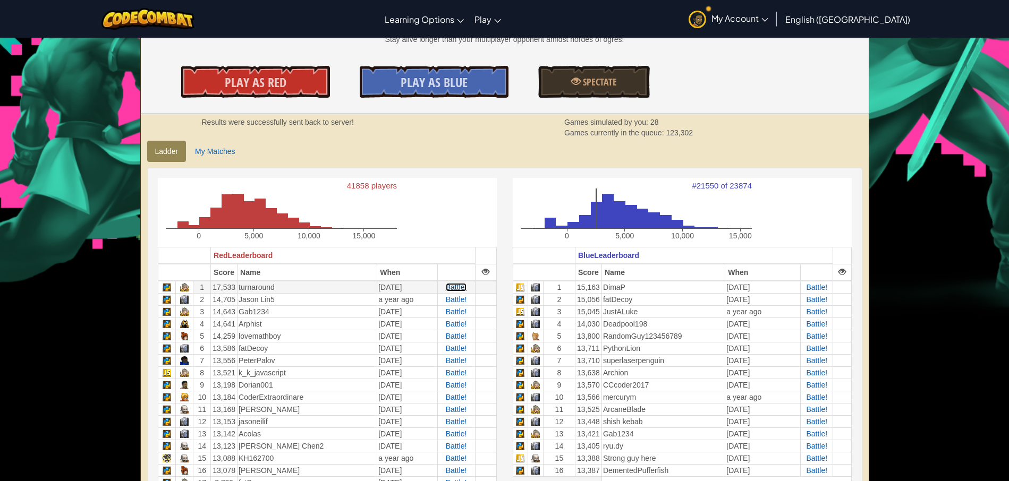
click at [457, 288] on span "Battle!" at bounding box center [456, 287] width 21 height 9
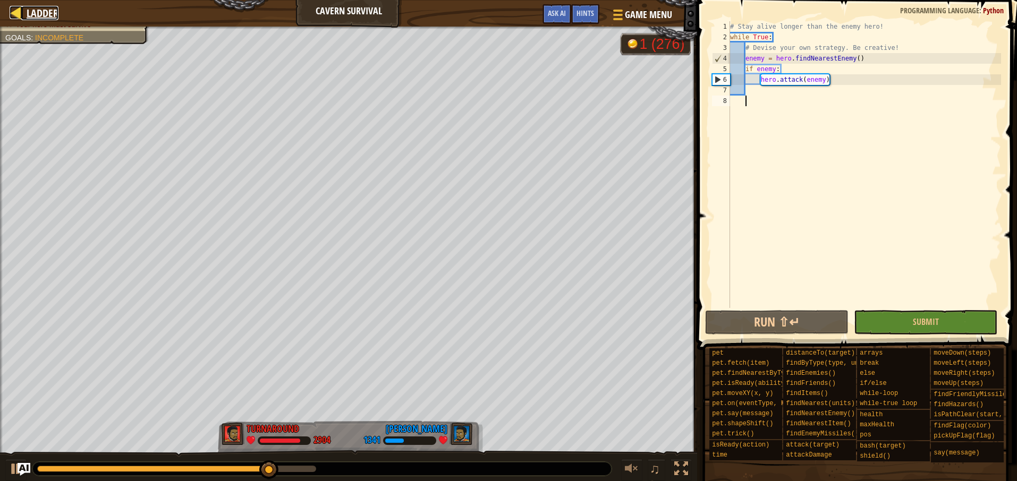
click at [45, 11] on span "Ladder" at bounding box center [43, 13] width 32 height 14
